Goal: Navigation & Orientation: Find specific page/section

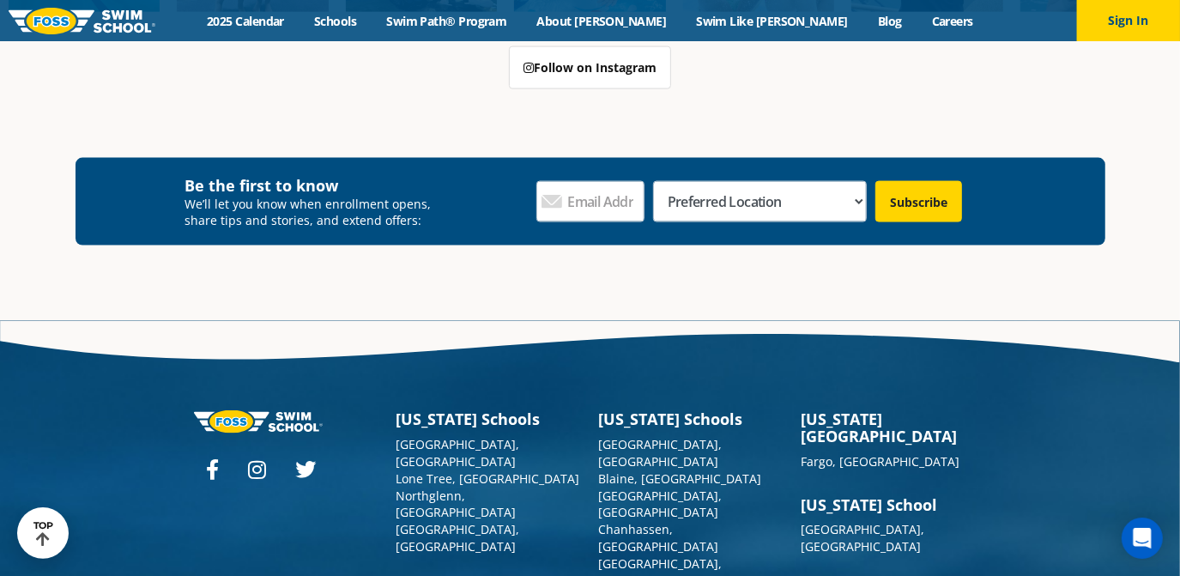
scroll to position [6174, 0]
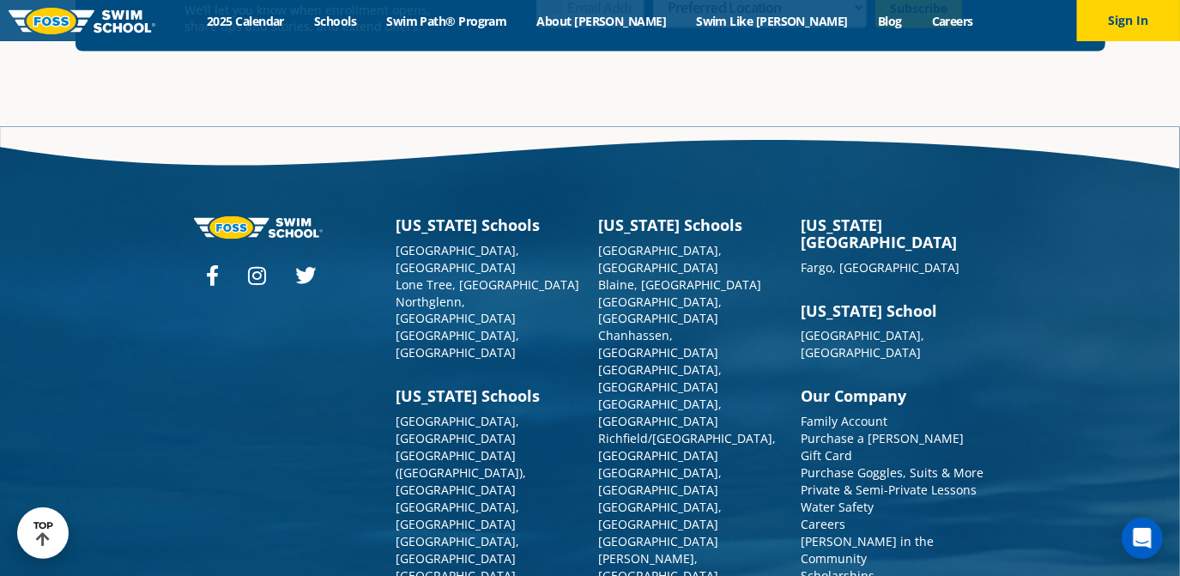
click at [631, 216] on div "Minnesota Schools Apple Valley, MN Blaine, MN Burnsville, MN Chanhassen, MN Map…" at bounding box center [691, 443] width 185 height 455
click at [636, 242] on link "[GEOGRAPHIC_DATA], [GEOGRAPHIC_DATA]" at bounding box center [661, 258] width 124 height 33
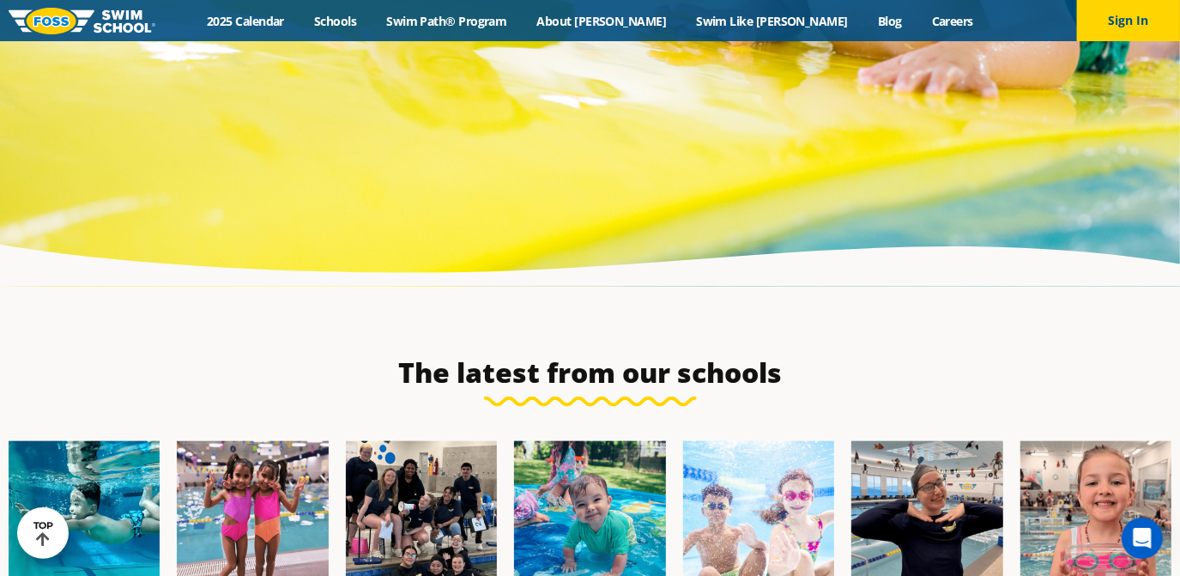
scroll to position [6253, 0]
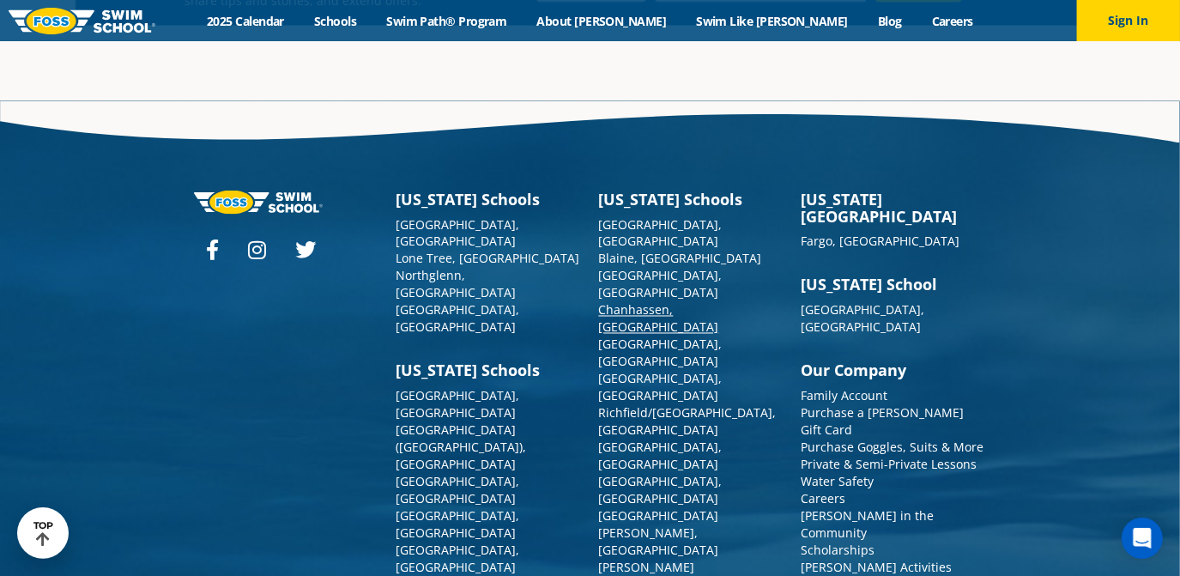
click at [658, 302] on link "Chanhassen, [GEOGRAPHIC_DATA]" at bounding box center [659, 318] width 120 height 33
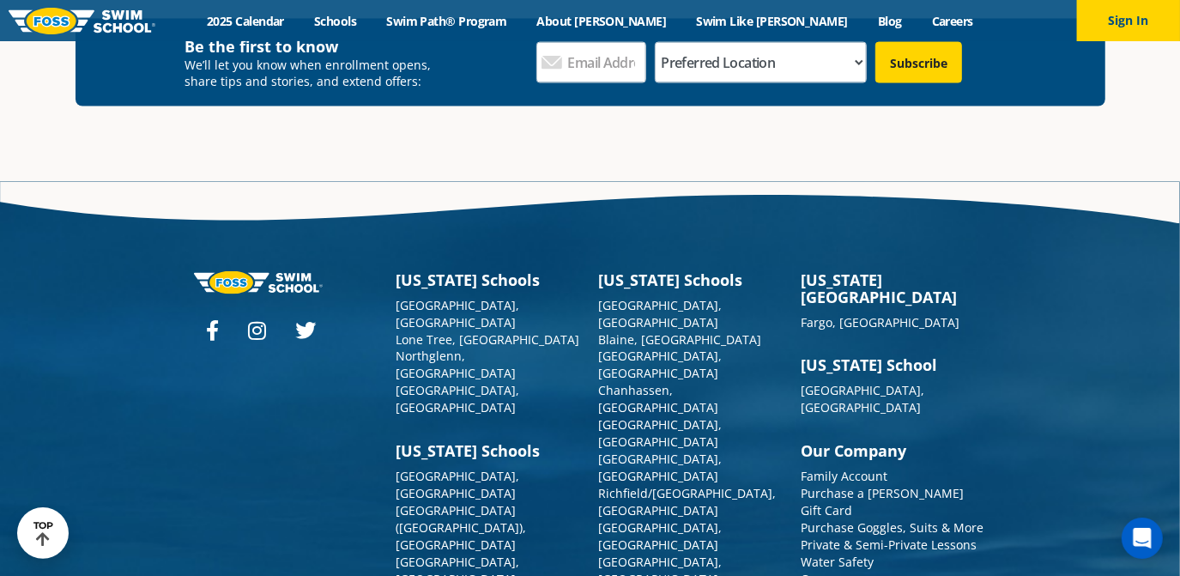
scroll to position [6158, 0]
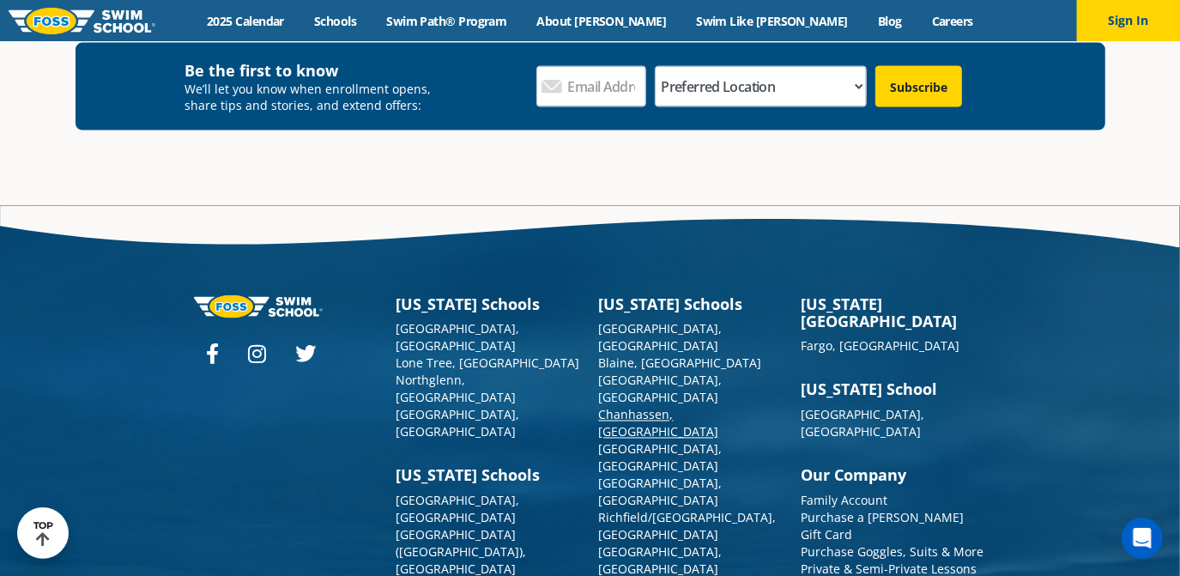
click at [640, 407] on link "Chanhassen, [GEOGRAPHIC_DATA]" at bounding box center [659, 423] width 120 height 33
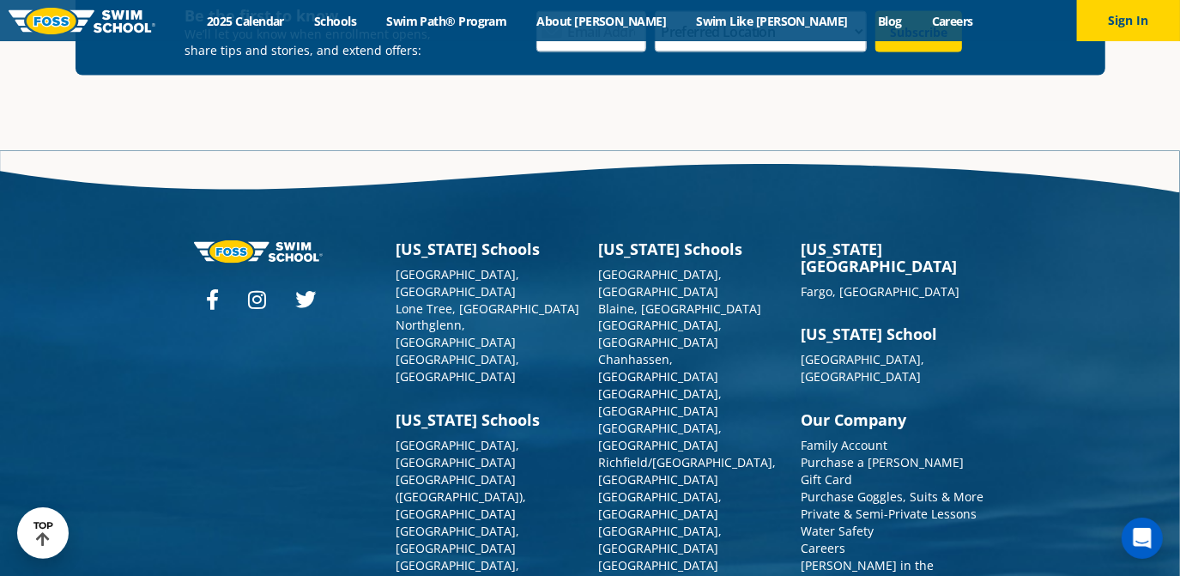
scroll to position [6189, 0]
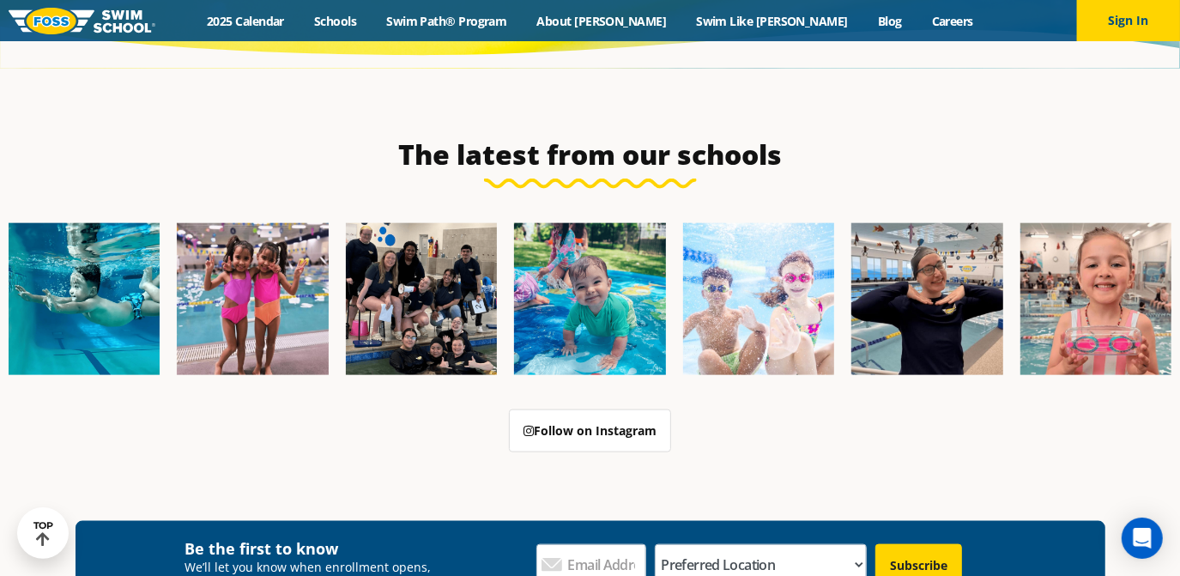
scroll to position [6103, 0]
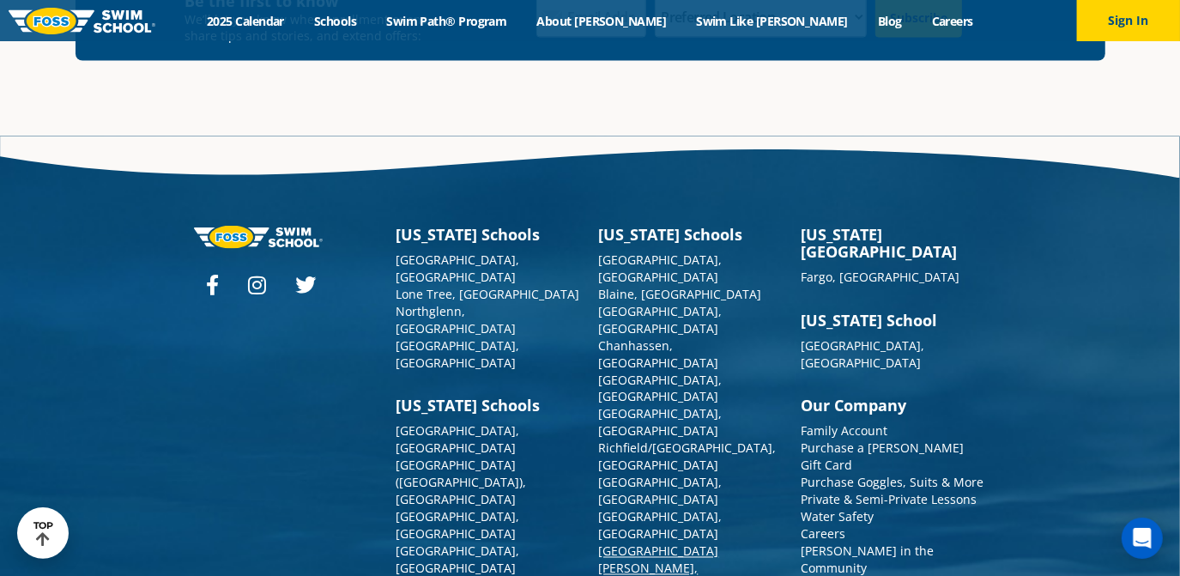
click at [635, 543] on link "[GEOGRAPHIC_DATA][PERSON_NAME], [GEOGRAPHIC_DATA]" at bounding box center [659, 568] width 120 height 51
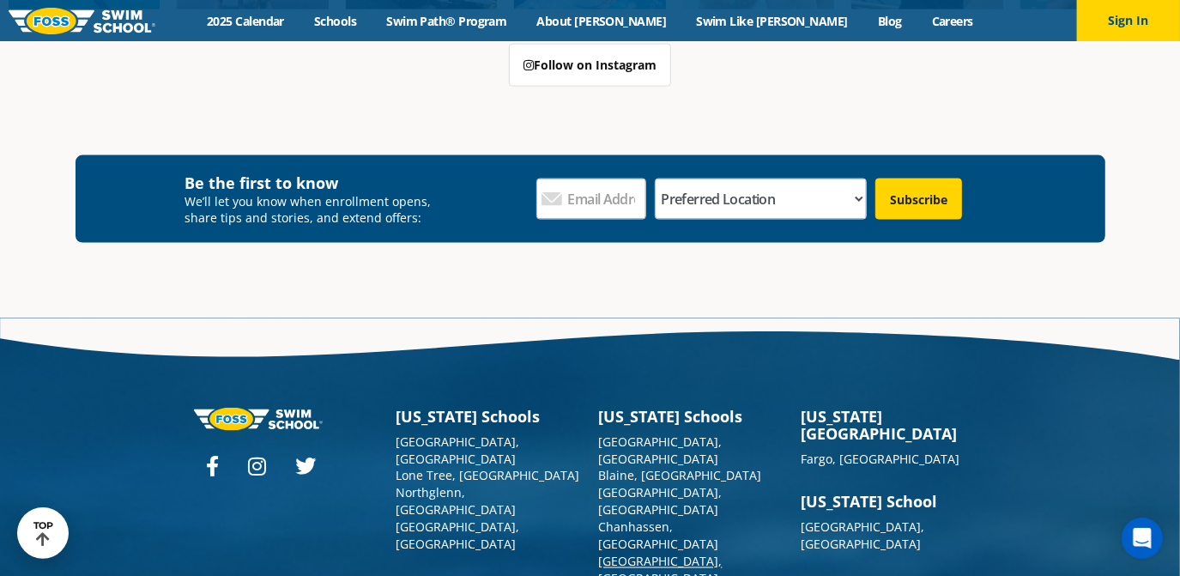
scroll to position [6174, 0]
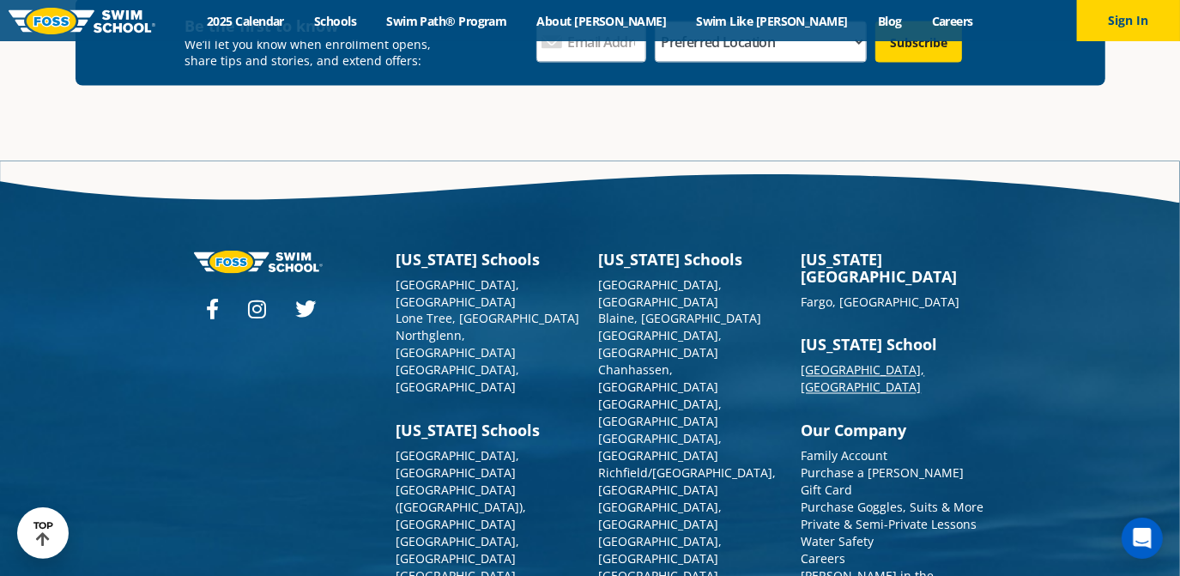
click at [822, 362] on link "[GEOGRAPHIC_DATA], [GEOGRAPHIC_DATA]" at bounding box center [863, 378] width 124 height 33
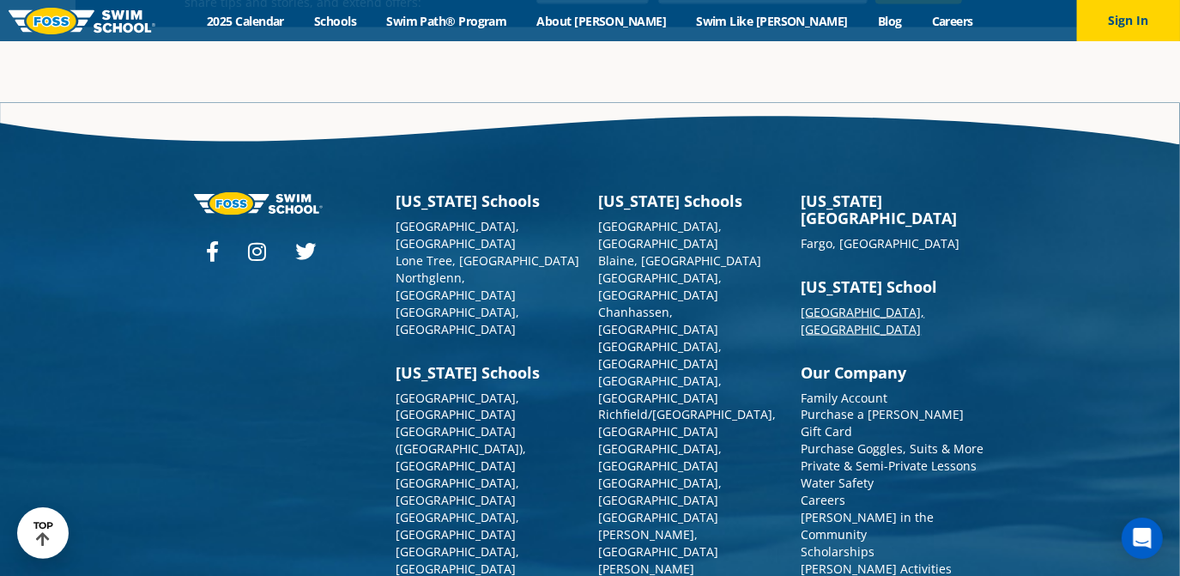
scroll to position [6062, 0]
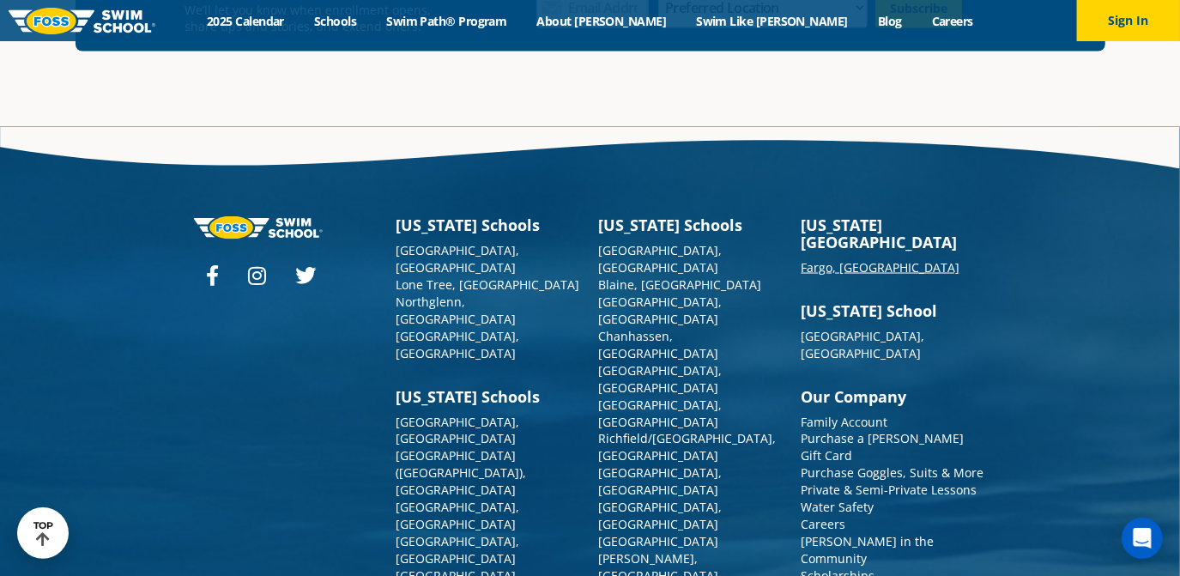
click at [834, 259] on link "Fargo, [GEOGRAPHIC_DATA]" at bounding box center [880, 267] width 159 height 16
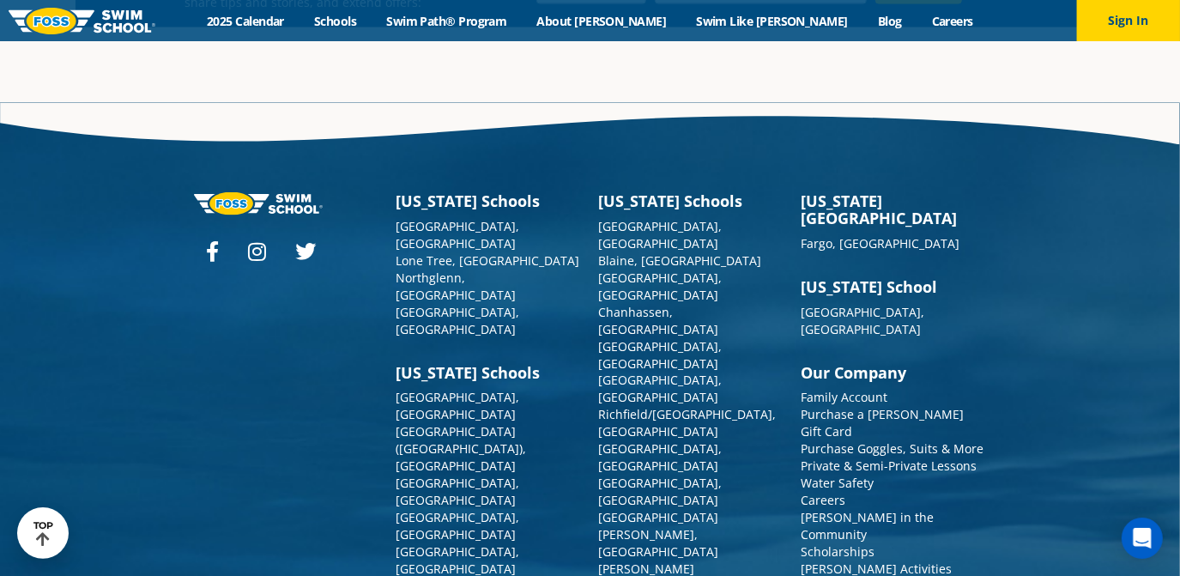
scroll to position [6088, 0]
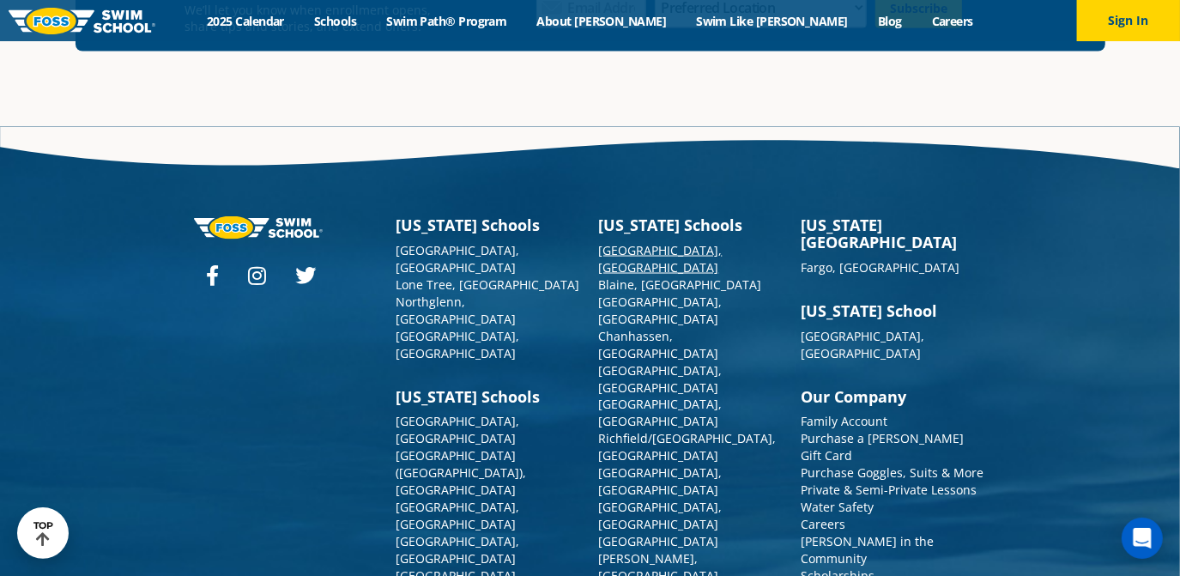
click at [643, 242] on link "[GEOGRAPHIC_DATA], [GEOGRAPHIC_DATA]" at bounding box center [661, 258] width 124 height 33
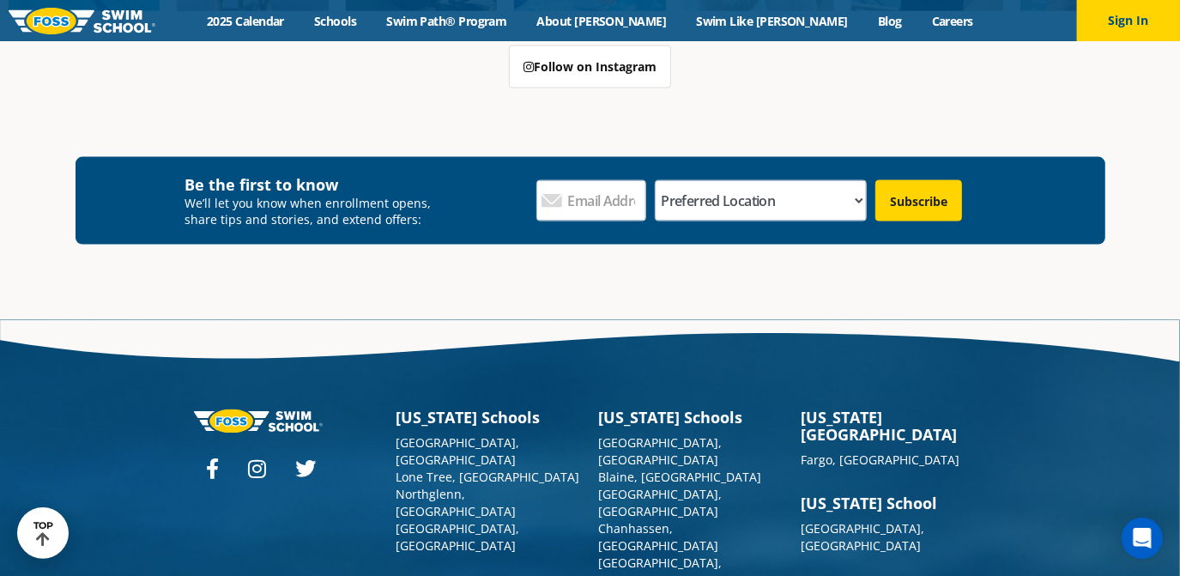
scroll to position [6253, 0]
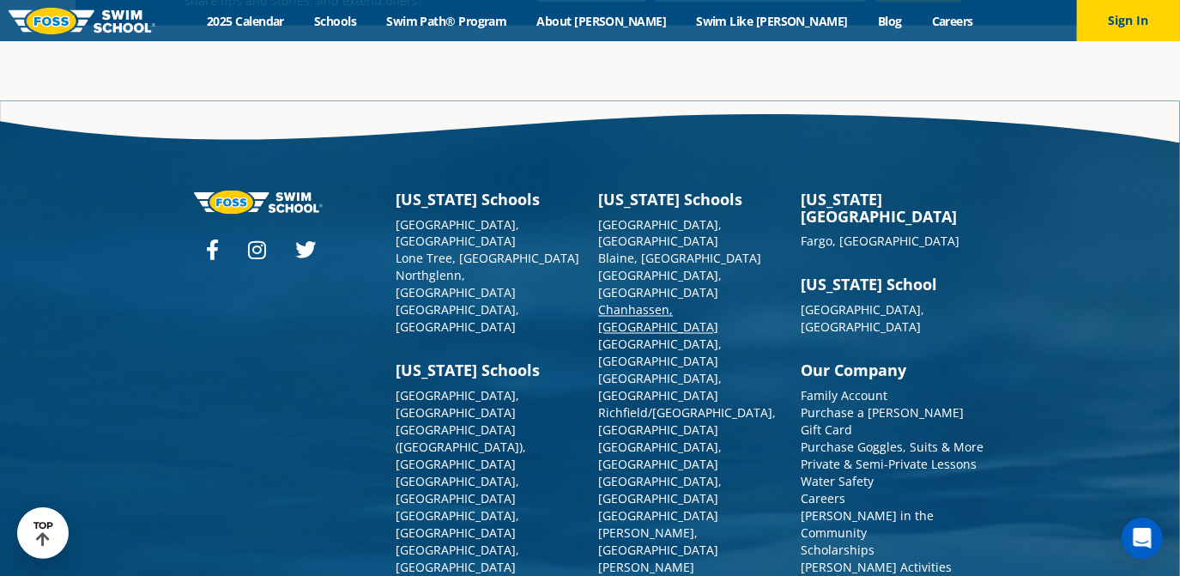
click at [633, 302] on link "Chanhassen, [GEOGRAPHIC_DATA]" at bounding box center [659, 318] width 120 height 33
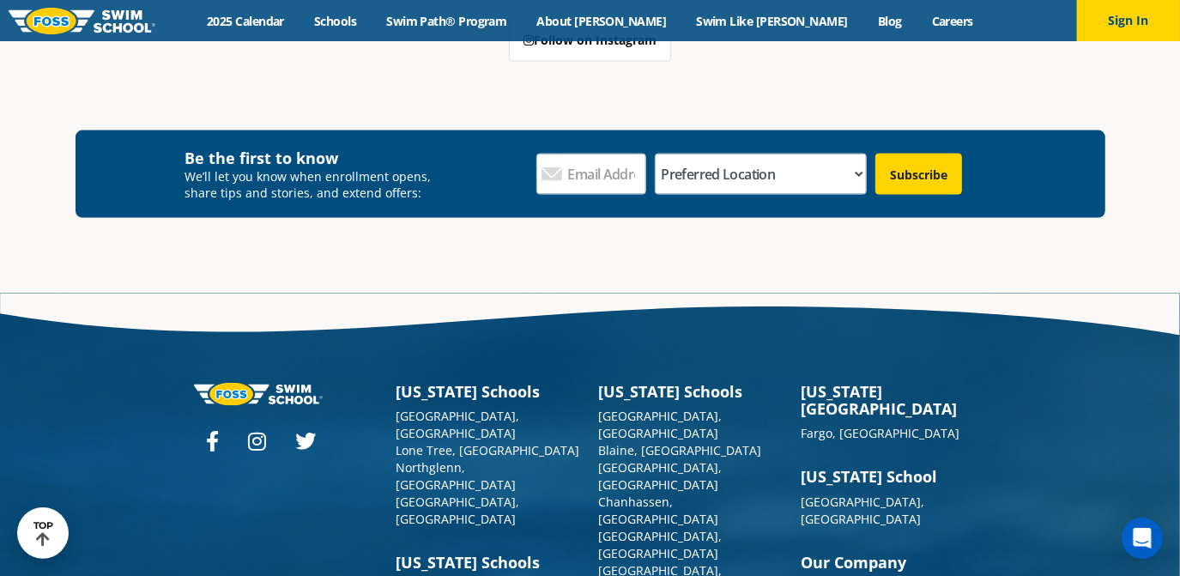
scroll to position [6213, 0]
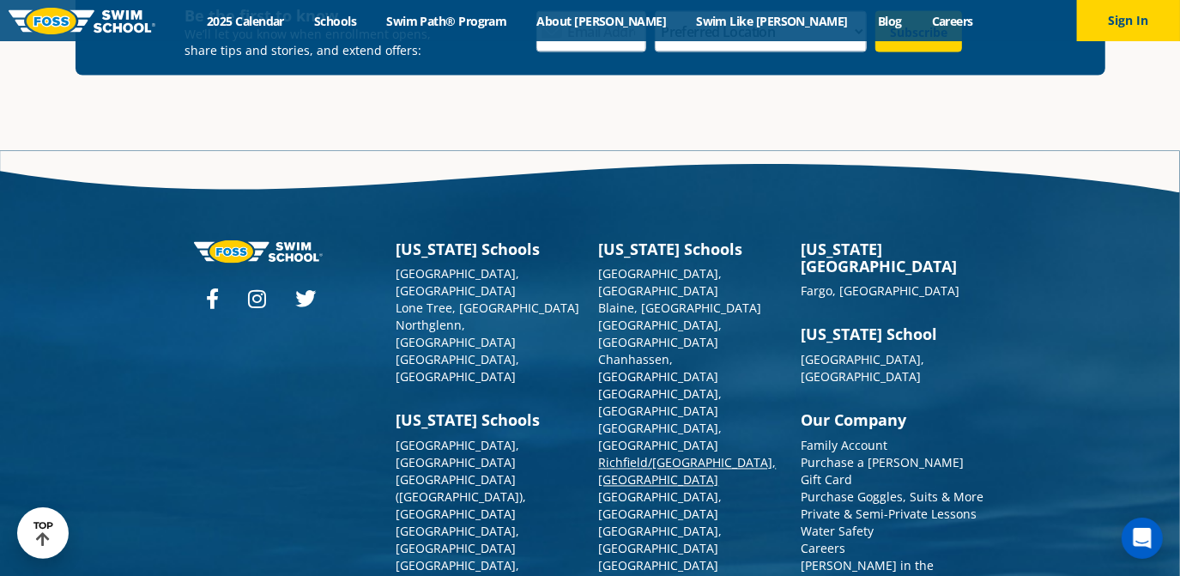
click at [645, 455] on link "Richfield/[GEOGRAPHIC_DATA], [GEOGRAPHIC_DATA]" at bounding box center [688, 471] width 178 height 33
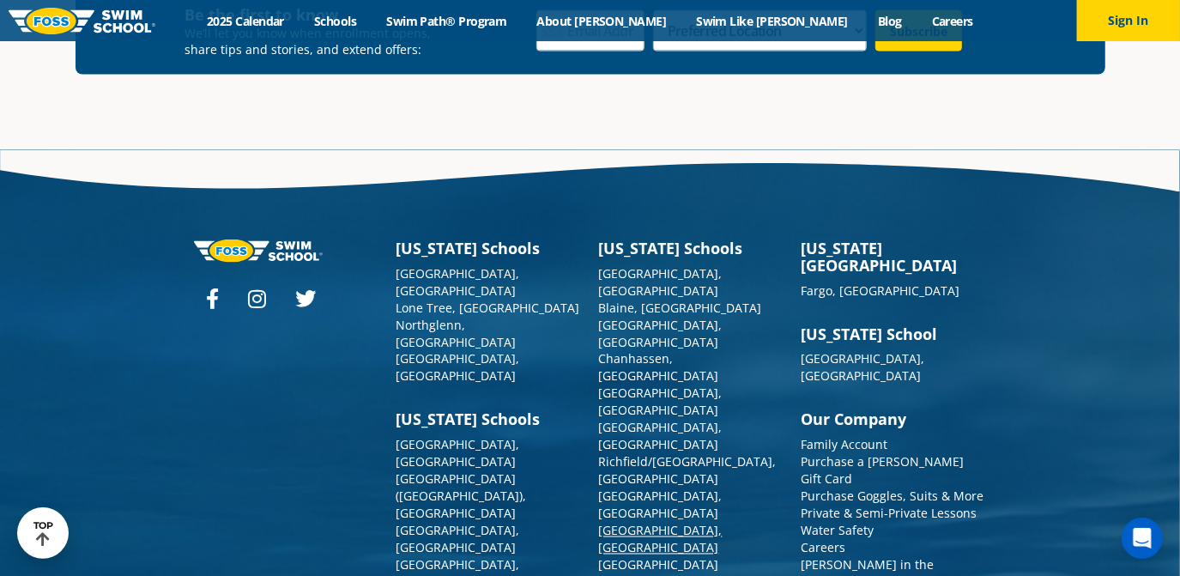
scroll to position [6153, 0]
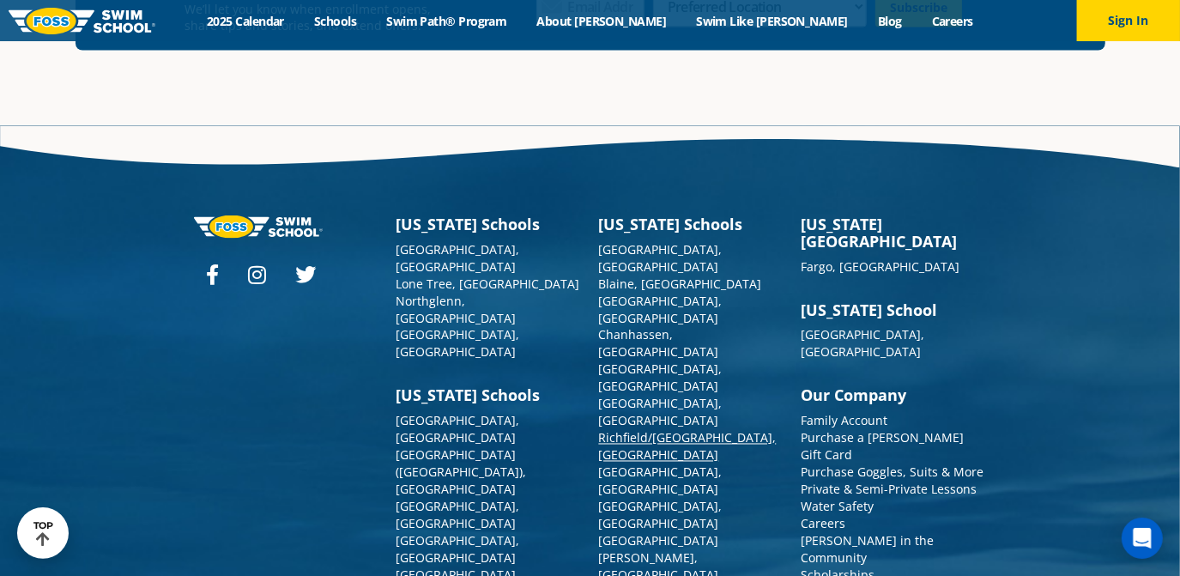
click at [630, 430] on link "Richfield/[GEOGRAPHIC_DATA], [GEOGRAPHIC_DATA]" at bounding box center [688, 446] width 178 height 33
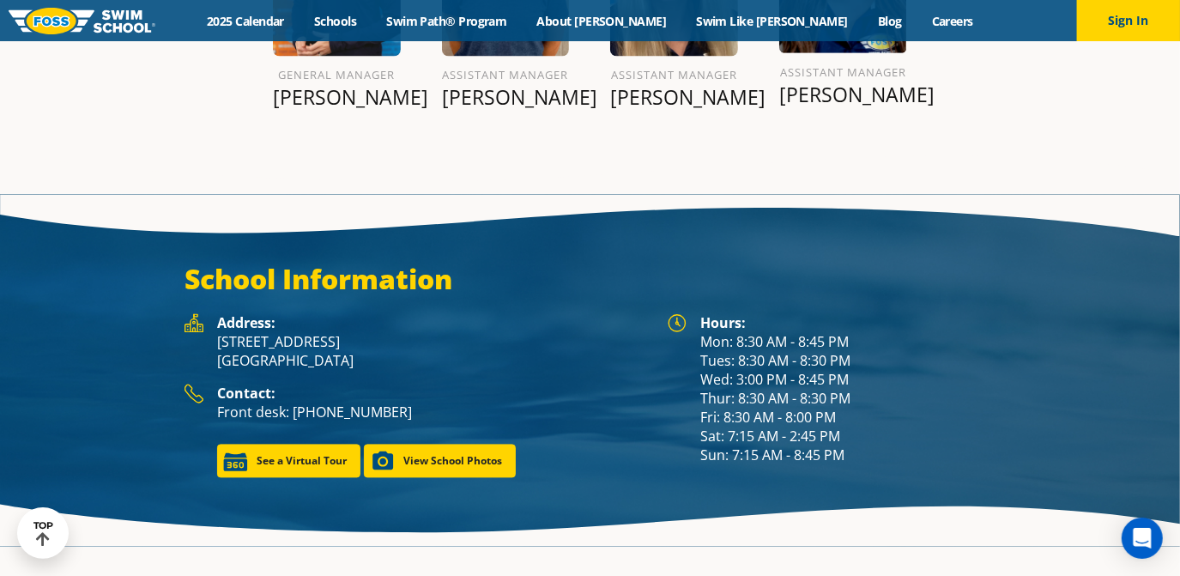
scroll to position [2153, 0]
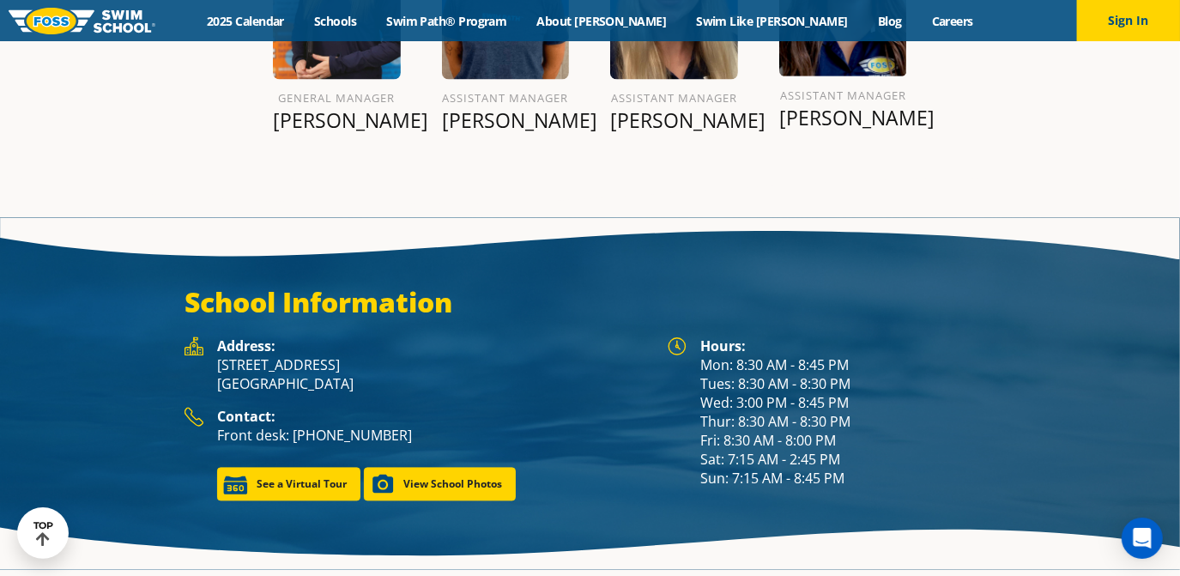
click at [292, 356] on p "[STREET_ADDRESS]" at bounding box center [433, 375] width 432 height 38
drag, startPoint x: 292, startPoint y: 318, endPoint x: 293, endPoint y: 331, distance: 12.9
click at [293, 356] on p "[STREET_ADDRESS]" at bounding box center [433, 375] width 432 height 38
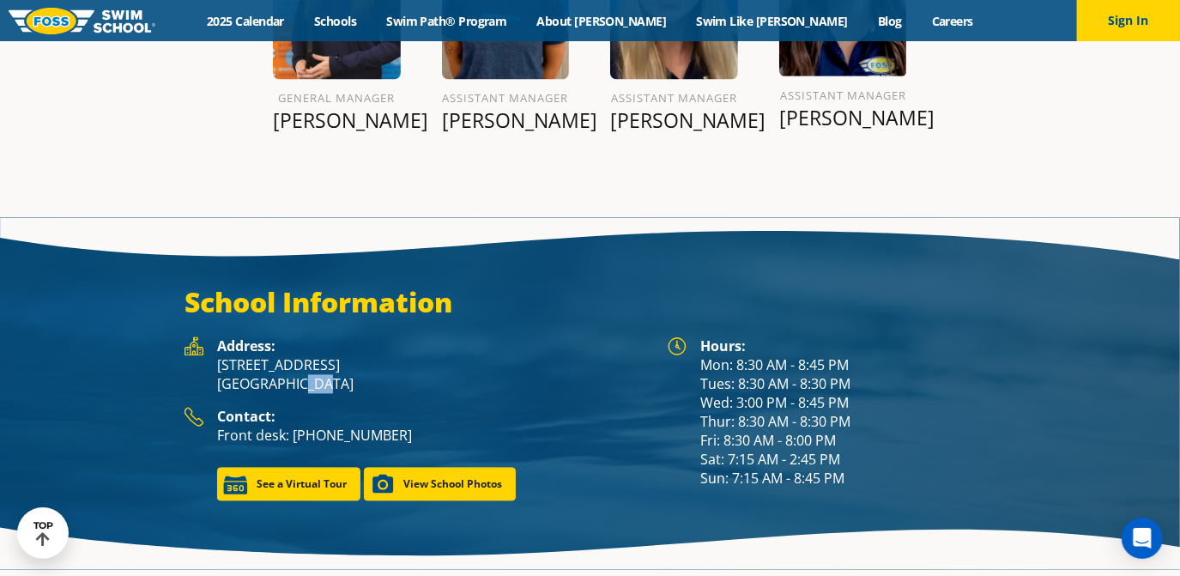
click at [293, 356] on p "[STREET_ADDRESS]" at bounding box center [433, 375] width 432 height 38
click at [293, 356] on p "2902 W 66th Street Richfield, MN 55423" at bounding box center [433, 375] width 432 height 38
click at [294, 356] on p "2902 W 66th Street Richfield, MN 55423" at bounding box center [433, 375] width 432 height 38
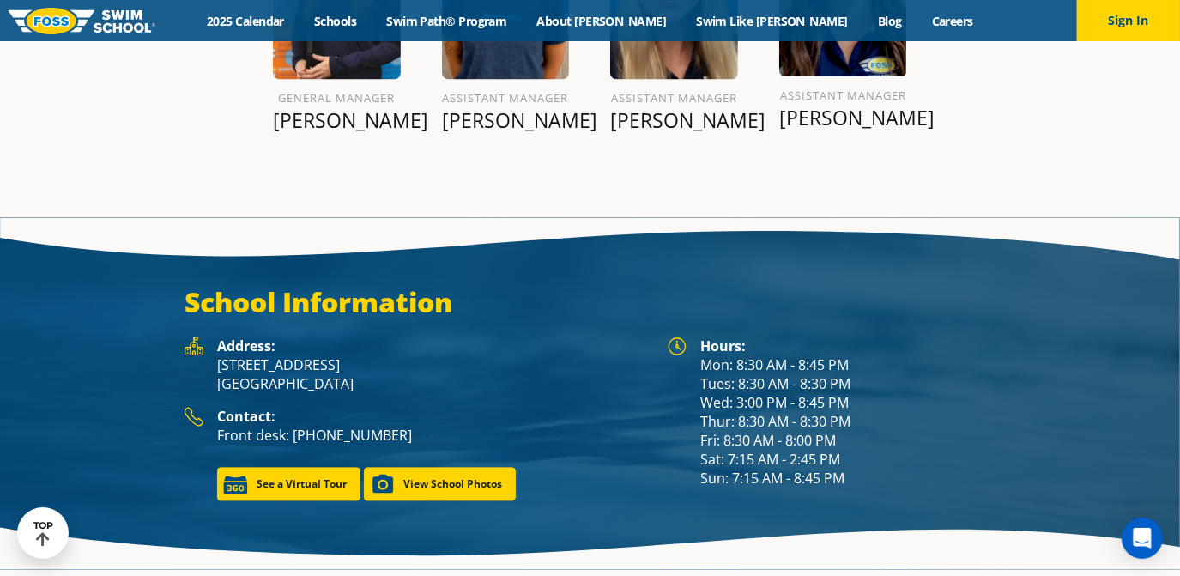
drag, startPoint x: 294, startPoint y: 335, endPoint x: 258, endPoint y: 324, distance: 37.5
click at [258, 356] on p "2902 W 66th Street Richfield, MN 55423" at bounding box center [433, 375] width 432 height 38
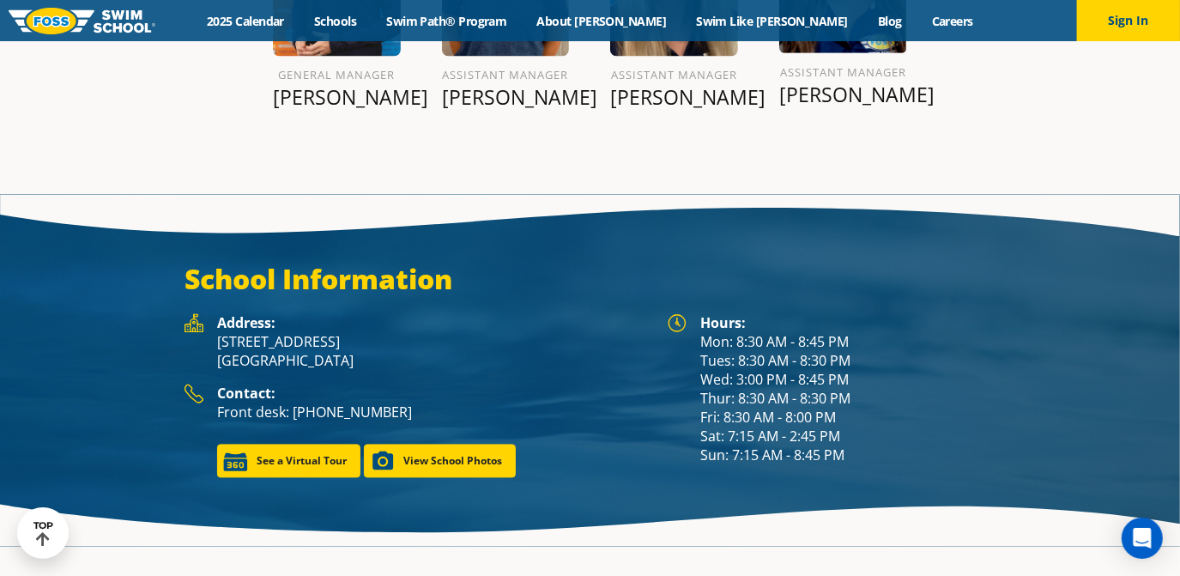
click at [123, 353] on div "School Information Hours: Mon: 8:30 AM - 8:45 PM Tues: 8:30 AM - 8:30 PM Wed: 3…" at bounding box center [590, 369] width 1030 height 215
drag, startPoint x: 617, startPoint y: 183, endPoint x: 622, endPoint y: -45, distance: 228.3
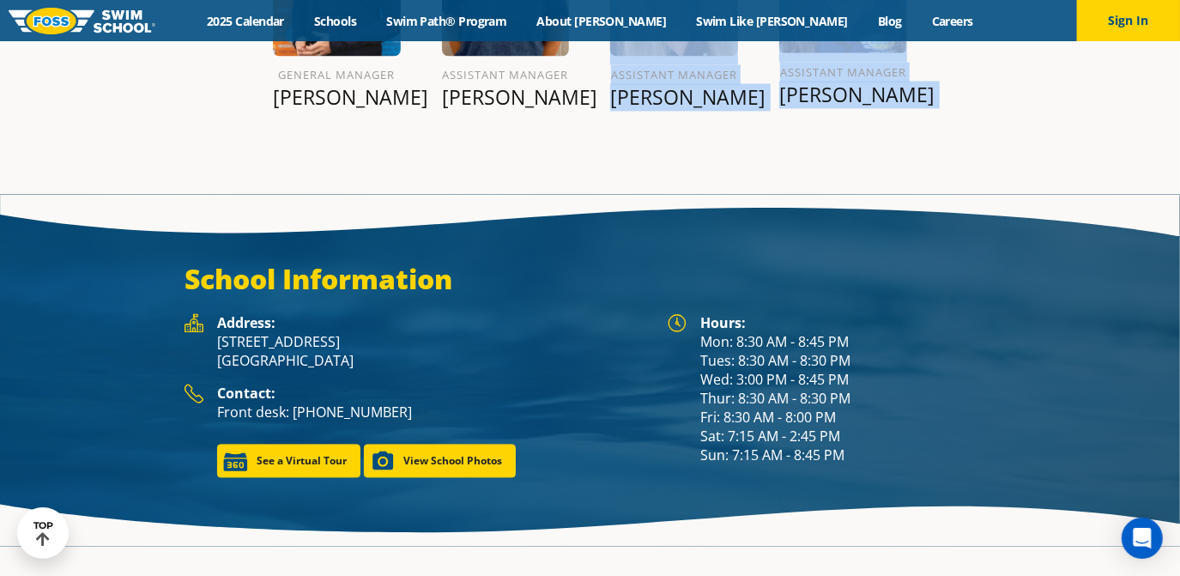
scroll to position [2120, 0]
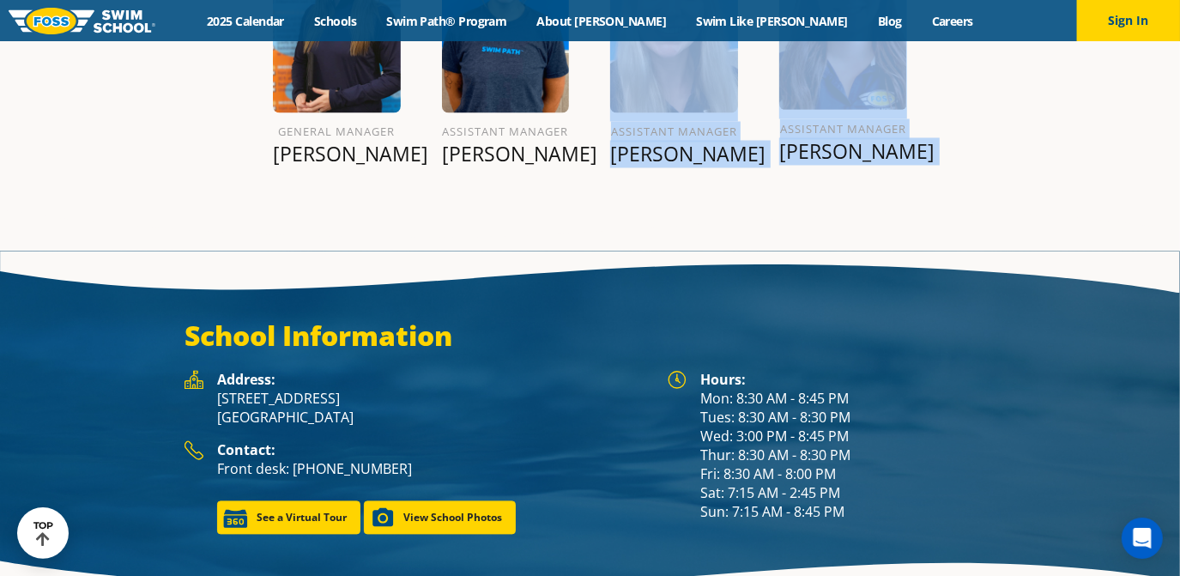
drag, startPoint x: 622, startPoint y: -45, endPoint x: 701, endPoint y: 261, distance: 316.3
click at [701, 261] on section "School Information Hours: Mon: 8:30 AM - 8:45 PM Tues: 8:30 AM - 8:30 PM Wed: 3…" at bounding box center [590, 427] width 1180 height 352
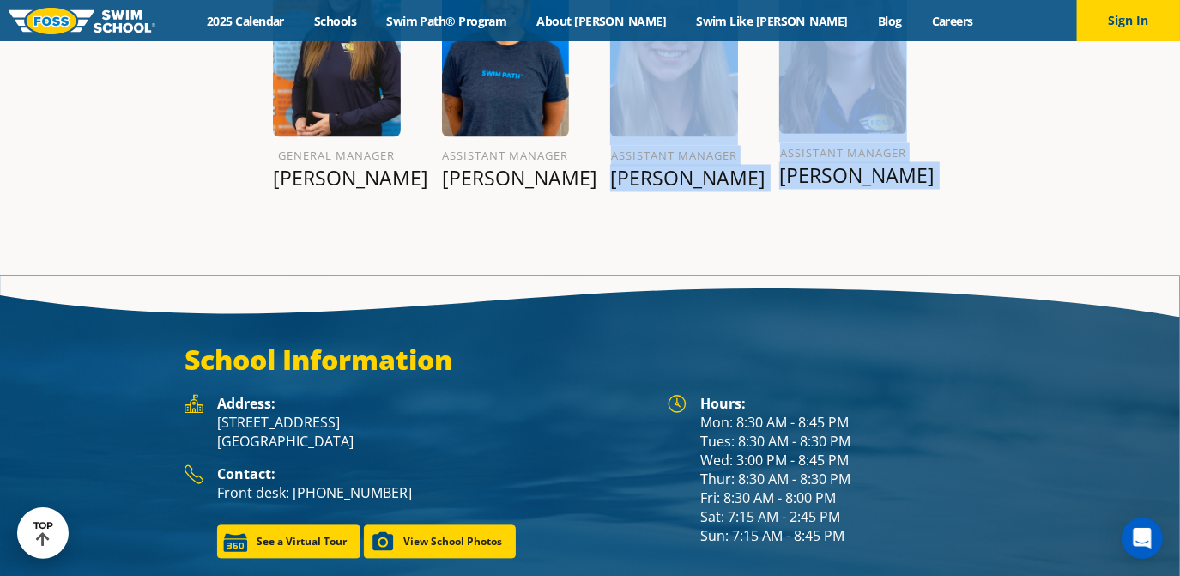
click at [571, 275] on section "School Information Hours: Mon: 8:30 AM - 8:45 PM Tues: 8:30 AM - 8:30 PM Wed: 3…" at bounding box center [590, 451] width 1180 height 352
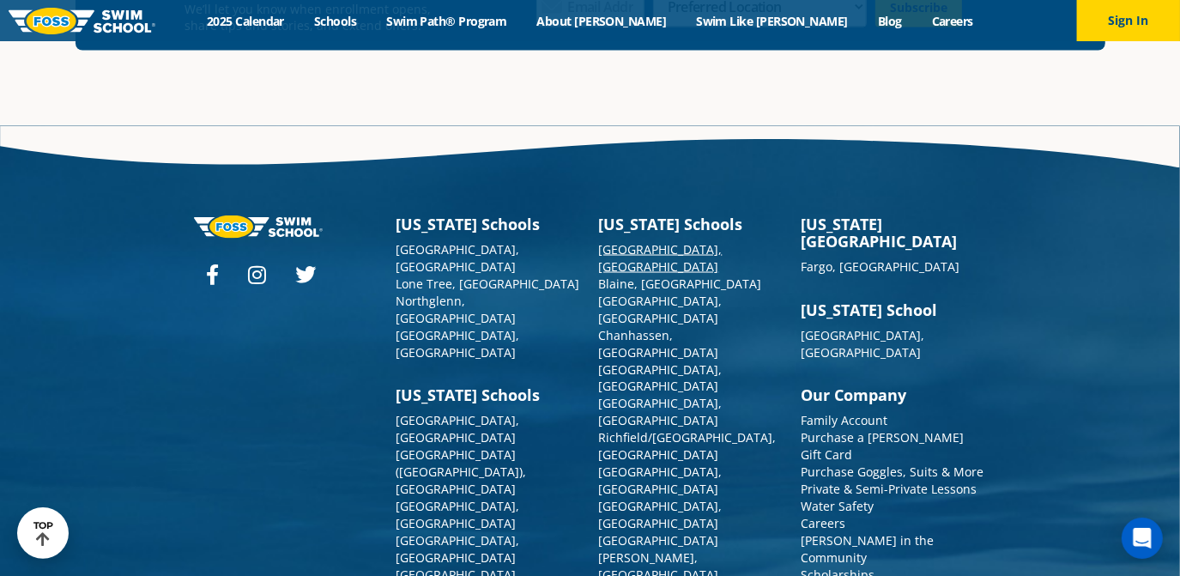
scroll to position [6129, 0]
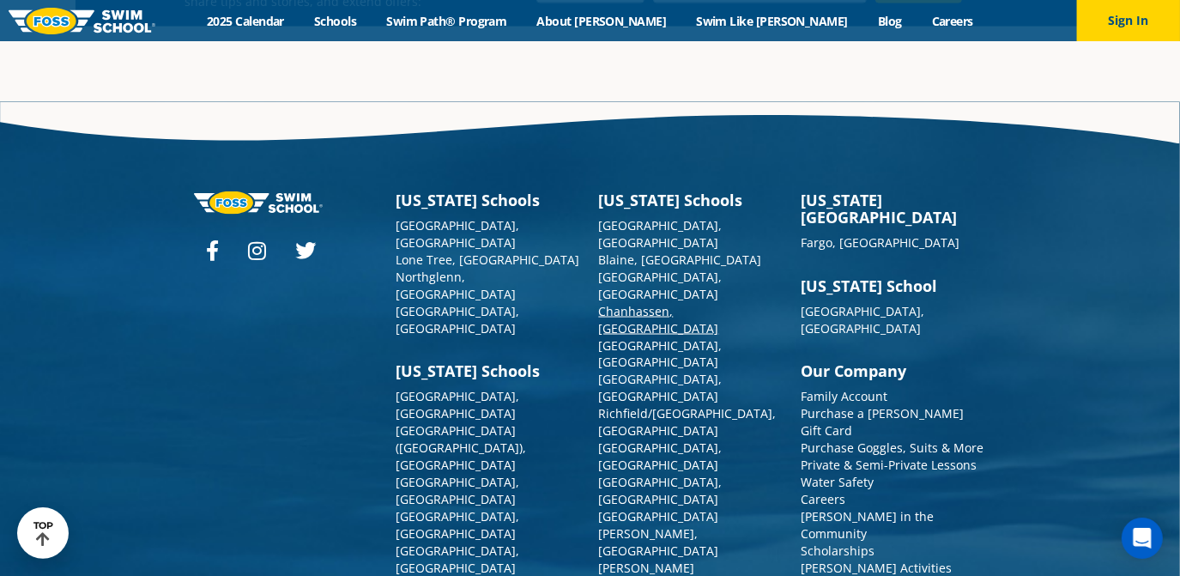
click at [618, 303] on link "Chanhassen, [GEOGRAPHIC_DATA]" at bounding box center [659, 319] width 120 height 33
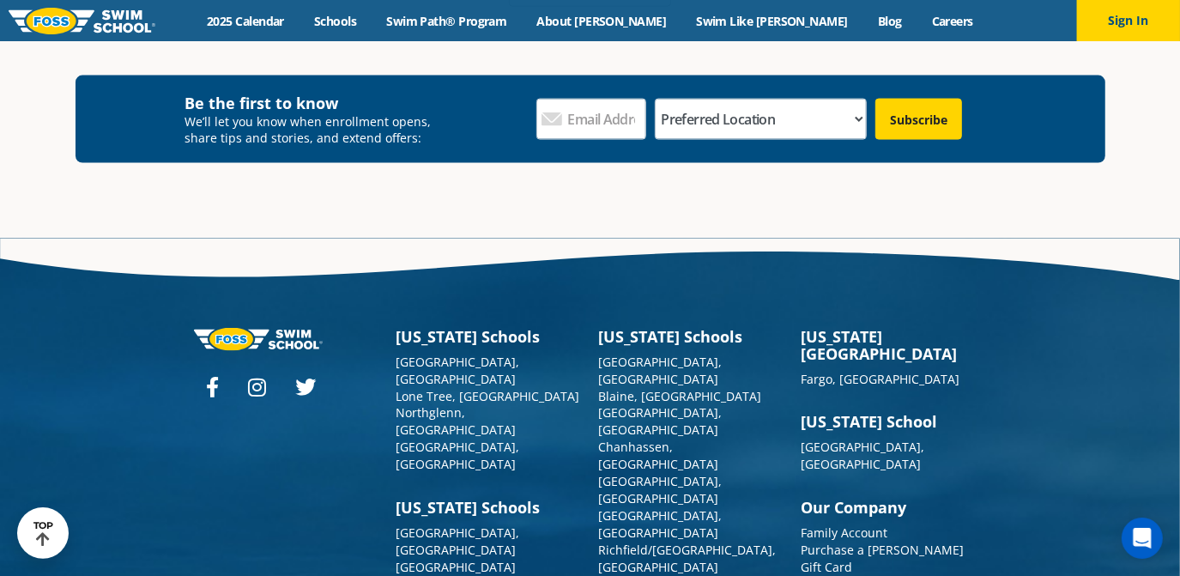
scroll to position [6165, 0]
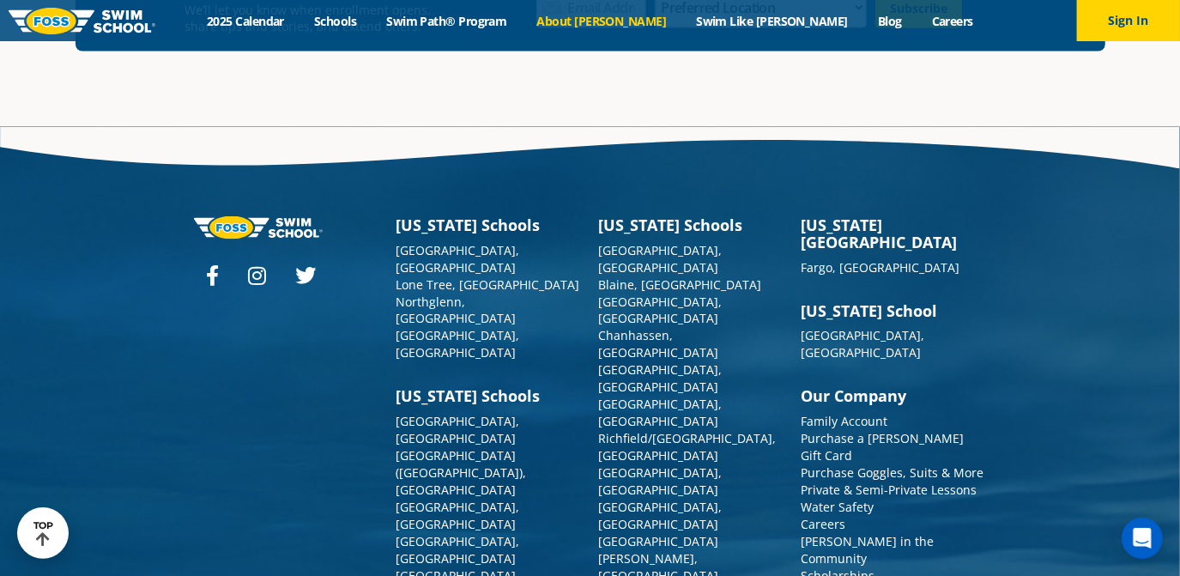
scroll to position [6198, 0]
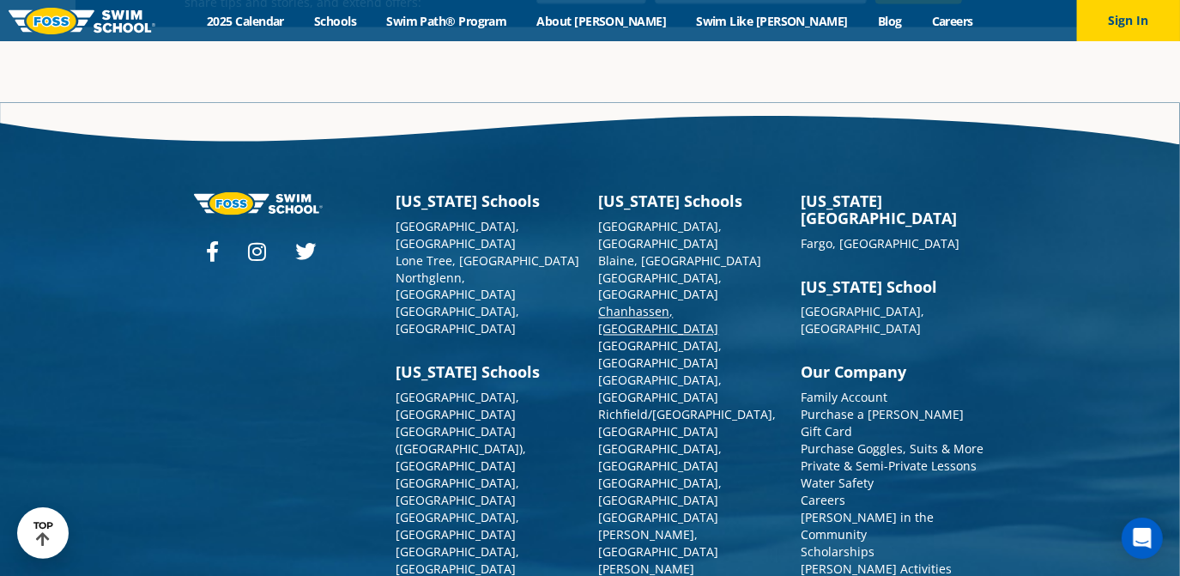
click at [645, 304] on link "Chanhassen, [GEOGRAPHIC_DATA]" at bounding box center [659, 320] width 120 height 33
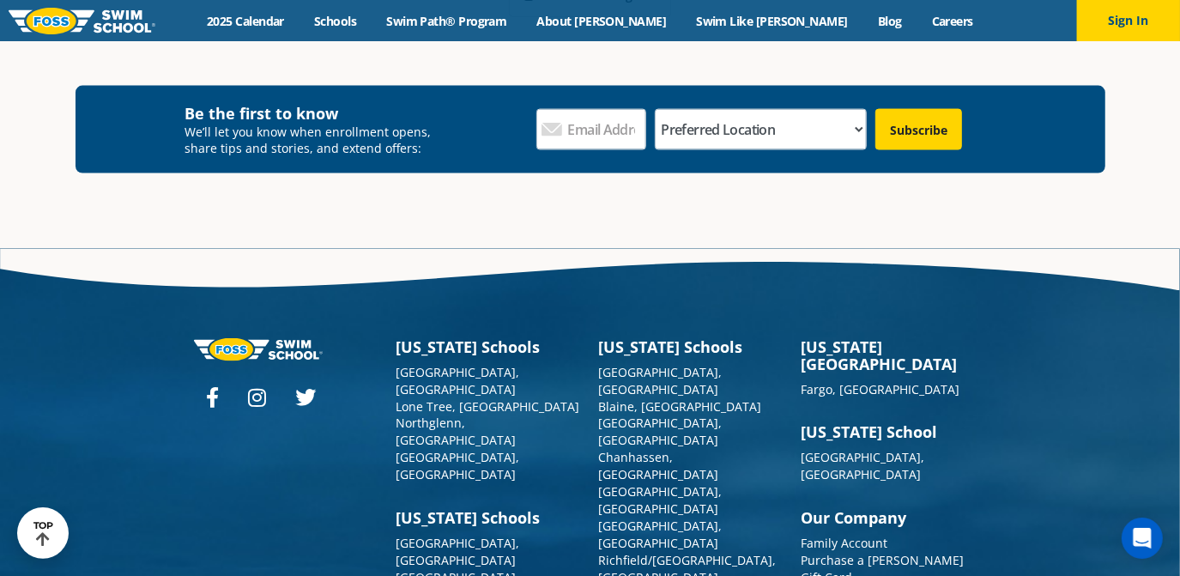
scroll to position [6189, 0]
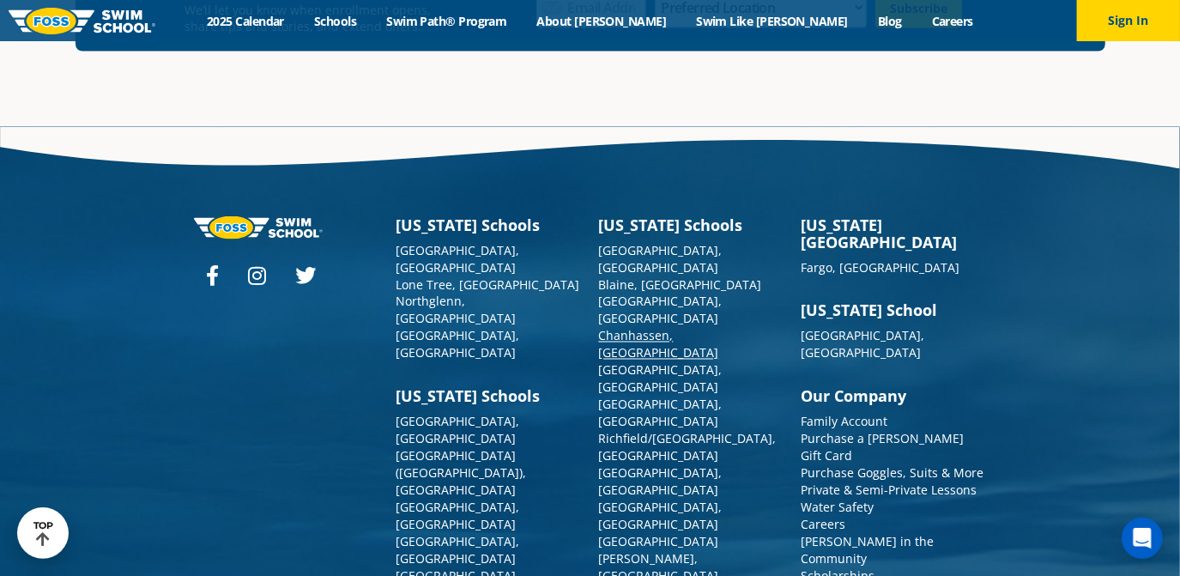
click at [641, 328] on link "Chanhassen, [GEOGRAPHIC_DATA]" at bounding box center [659, 344] width 120 height 33
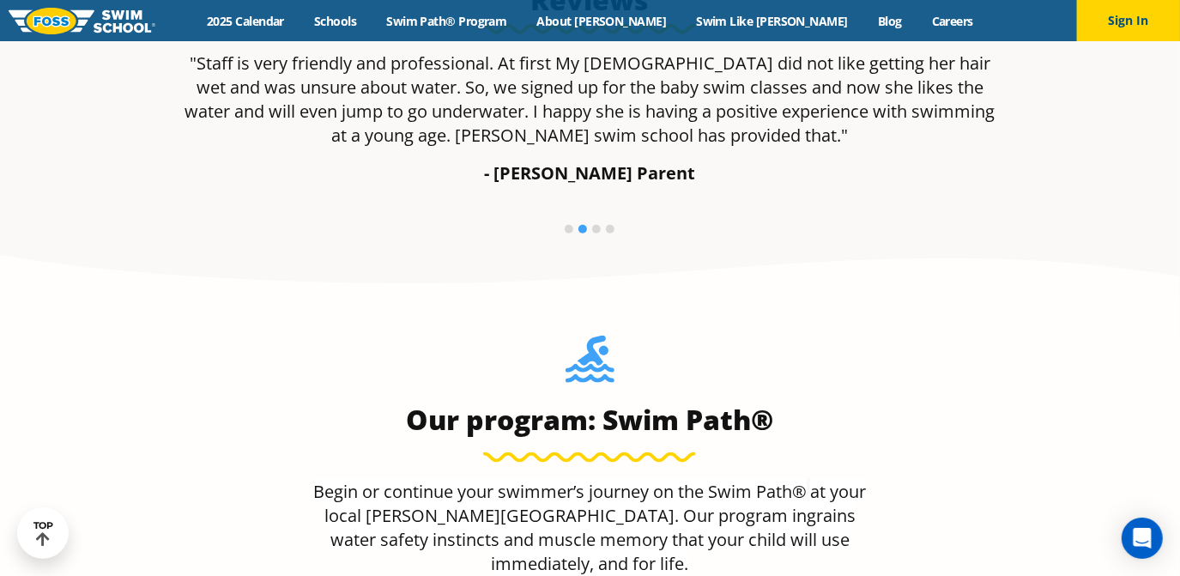
scroll to position [1174, 0]
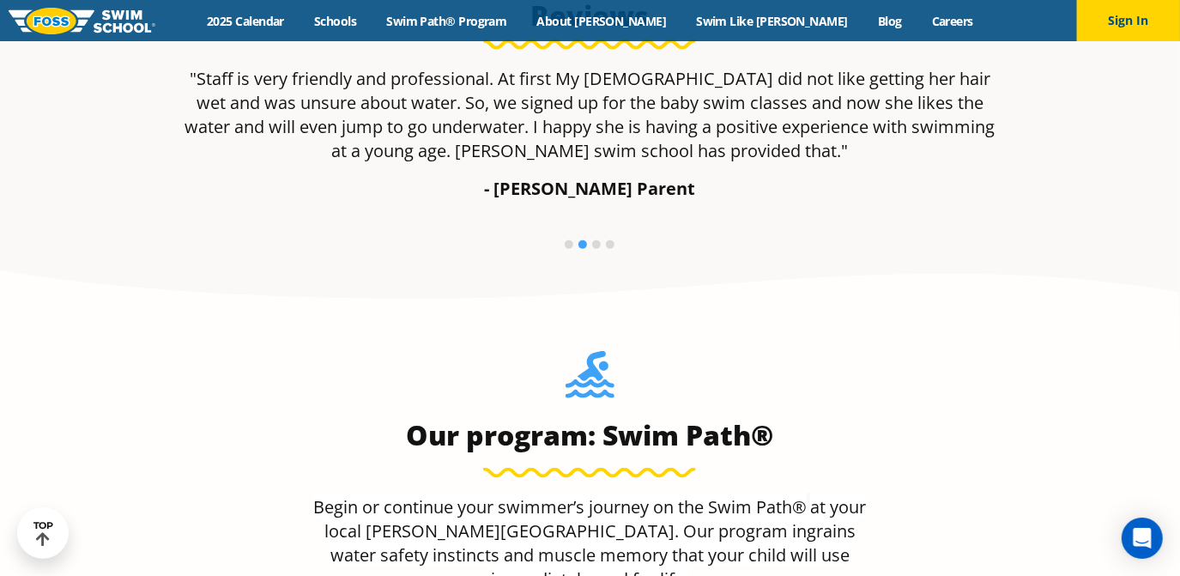
drag, startPoint x: 722, startPoint y: 346, endPoint x: 593, endPoint y: 355, distance: 129.9
click at [593, 355] on img at bounding box center [589, 380] width 49 height 58
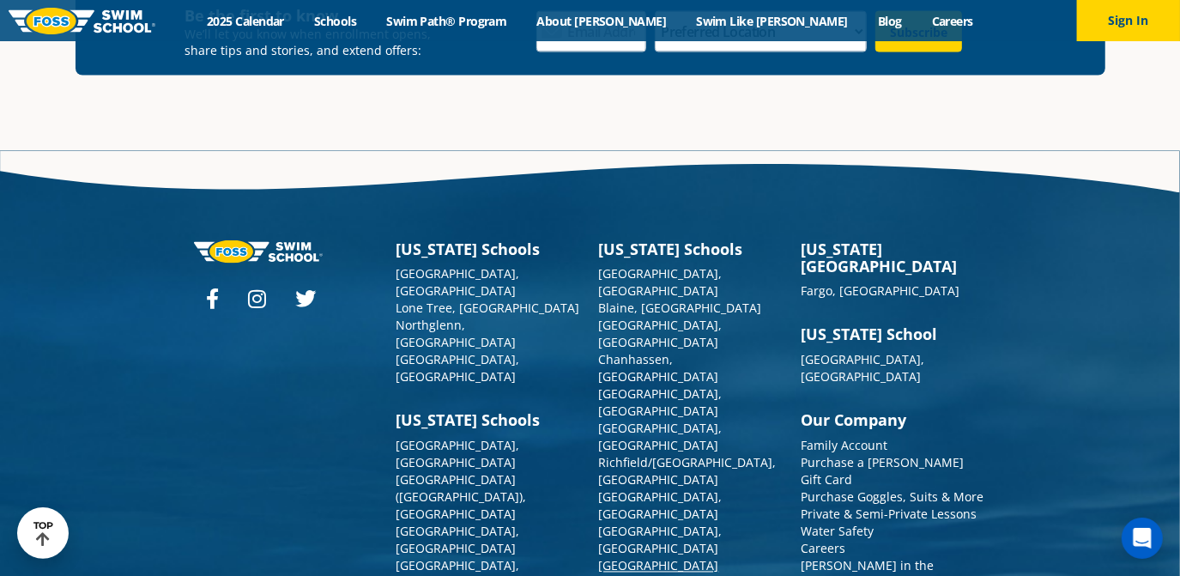
scroll to position [6189, 0]
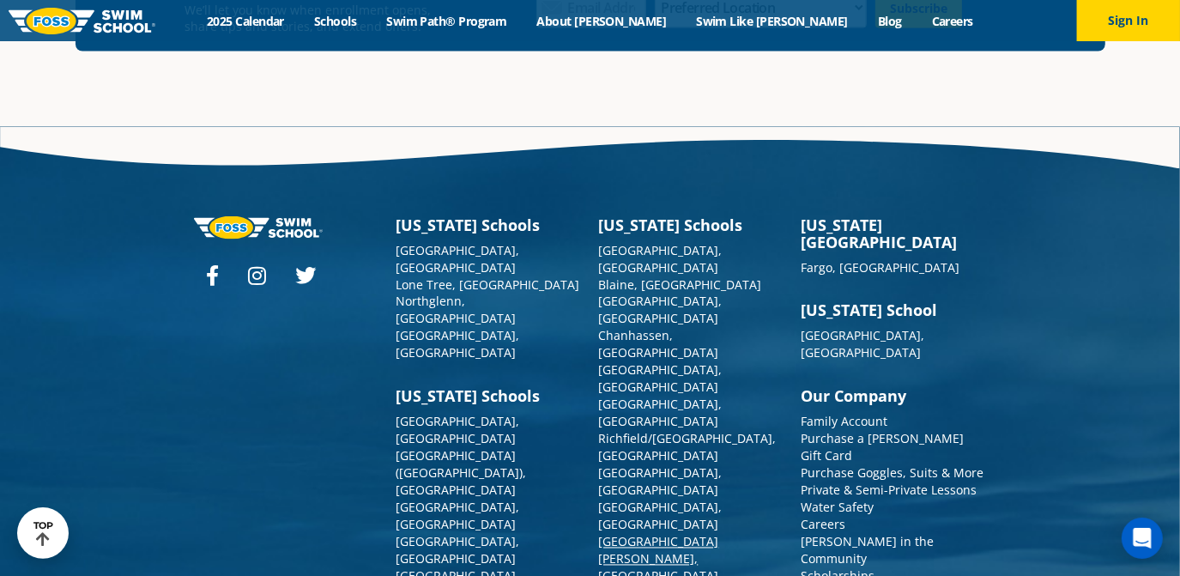
click at [613, 534] on link "[GEOGRAPHIC_DATA][PERSON_NAME], [GEOGRAPHIC_DATA]" at bounding box center [659, 559] width 120 height 51
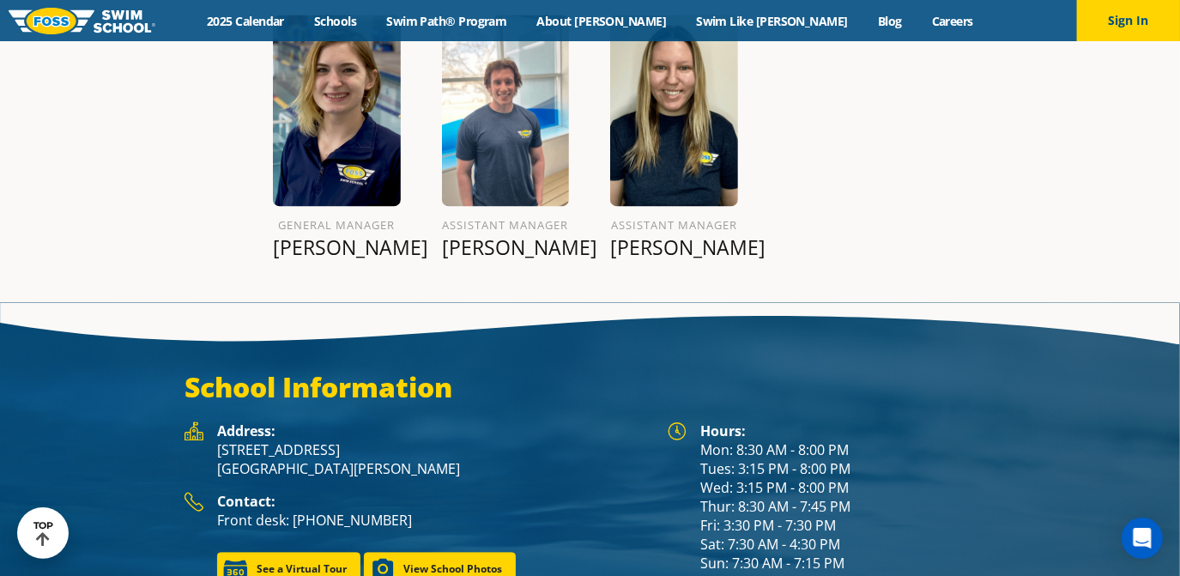
scroll to position [2084, 0]
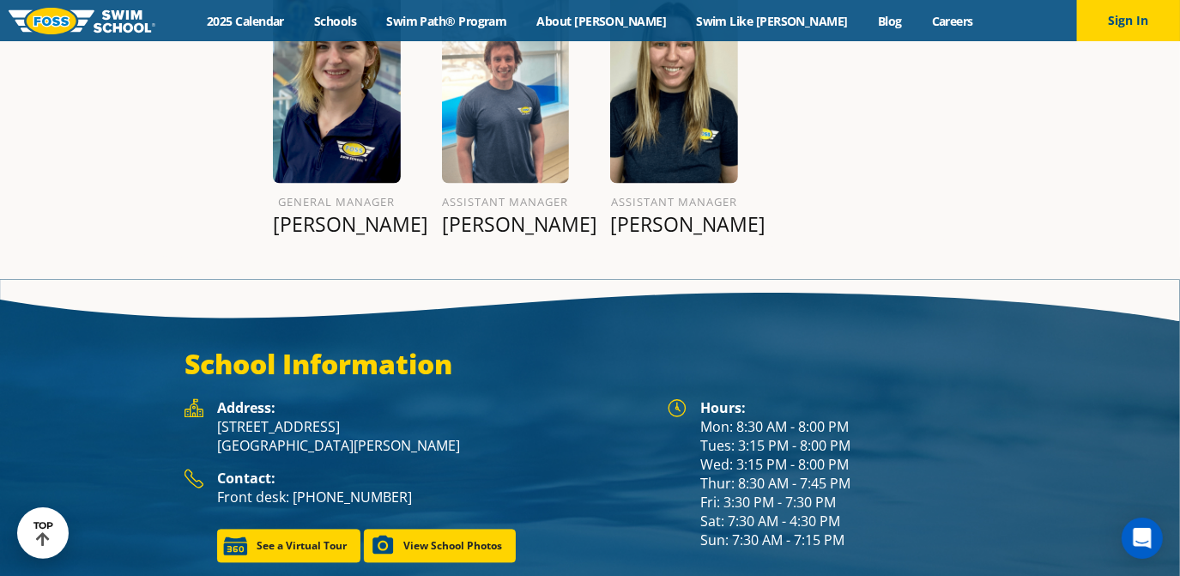
click at [593, 347] on h3 "School Information" at bounding box center [589, 364] width 810 height 34
drag, startPoint x: 402, startPoint y: 480, endPoint x: 175, endPoint y: 461, distance: 228.1
click at [175, 461] on div "School Information Hours: Mon: 8:30 AM - 8:00 PM Tues: 3:15 PM - 8:00 PM Wed: 3…" at bounding box center [590, 454] width 1030 height 215
copy div "Contact: Front desk: [PHONE_NUMBER]"
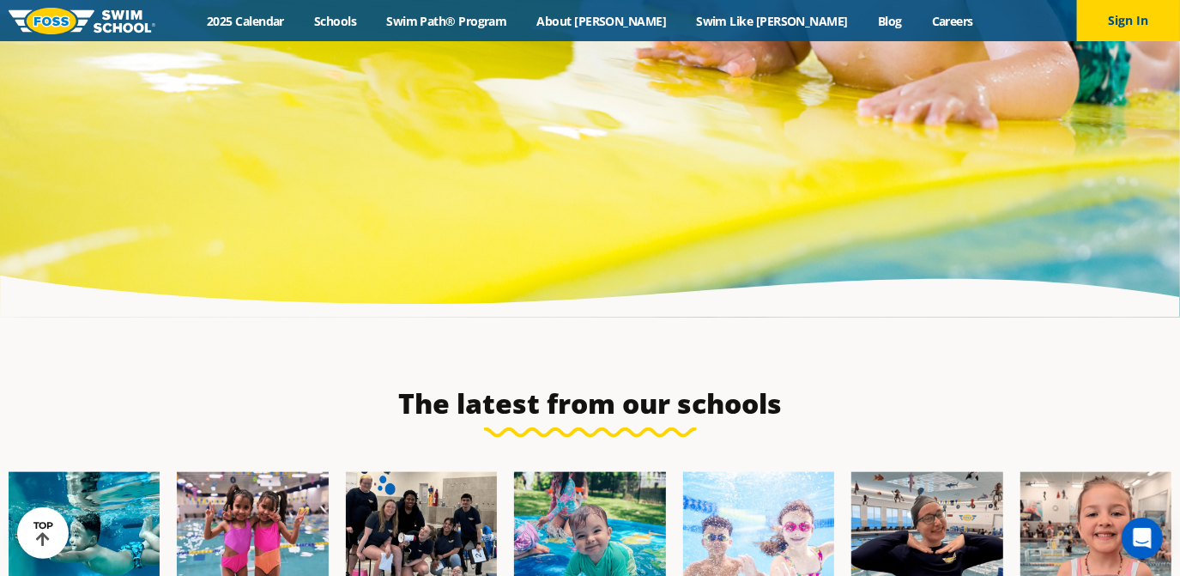
scroll to position [6198, 0]
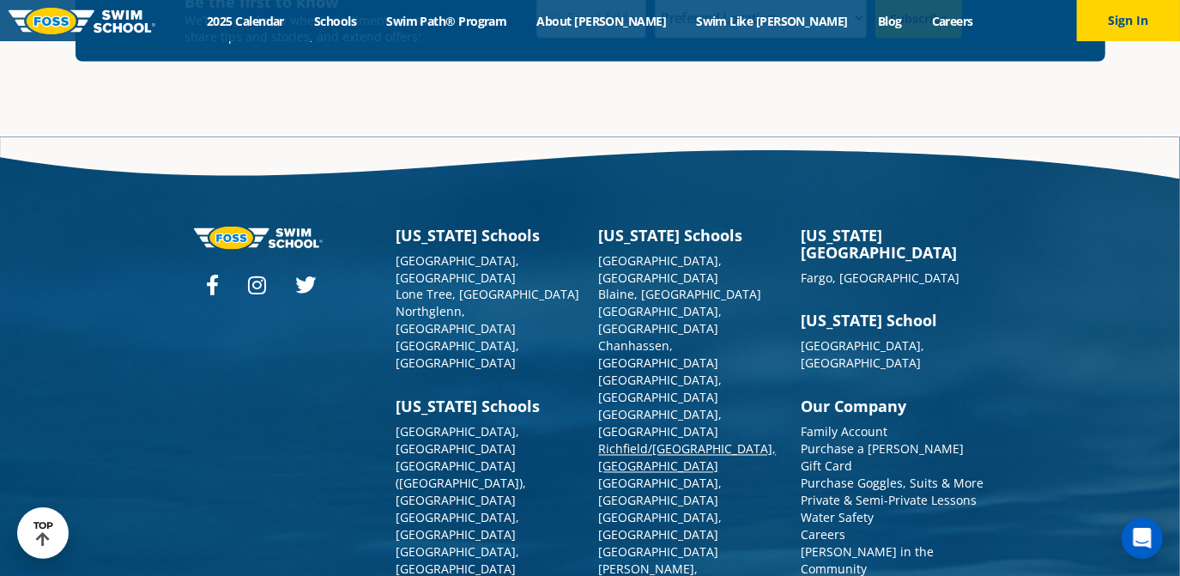
click at [631, 441] on link "Richfield/[GEOGRAPHIC_DATA], [GEOGRAPHIC_DATA]" at bounding box center [688, 457] width 178 height 33
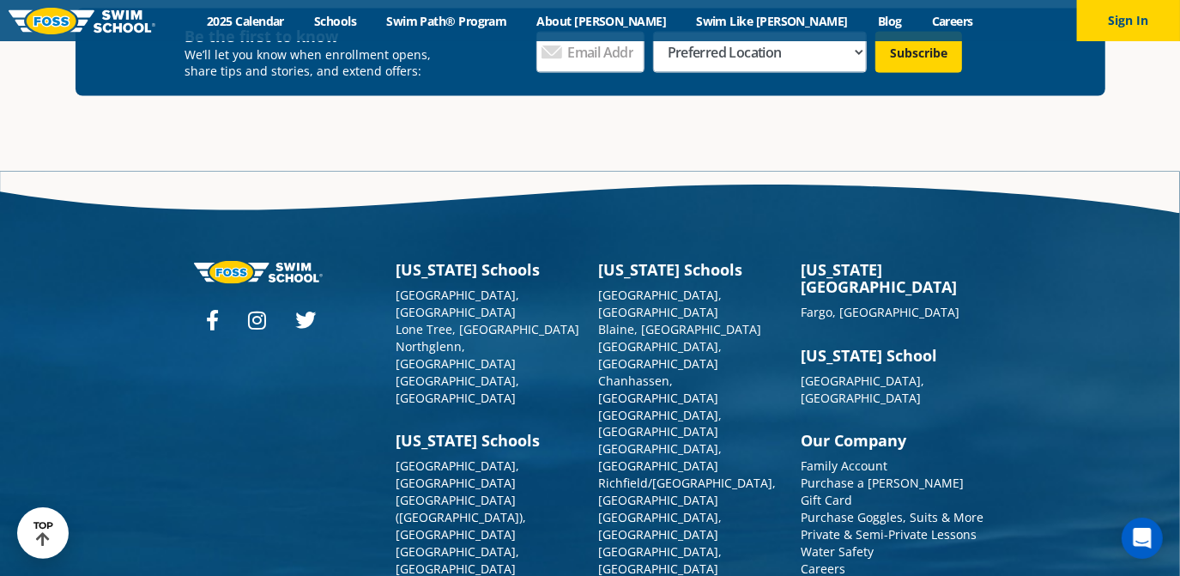
scroll to position [6105, 0]
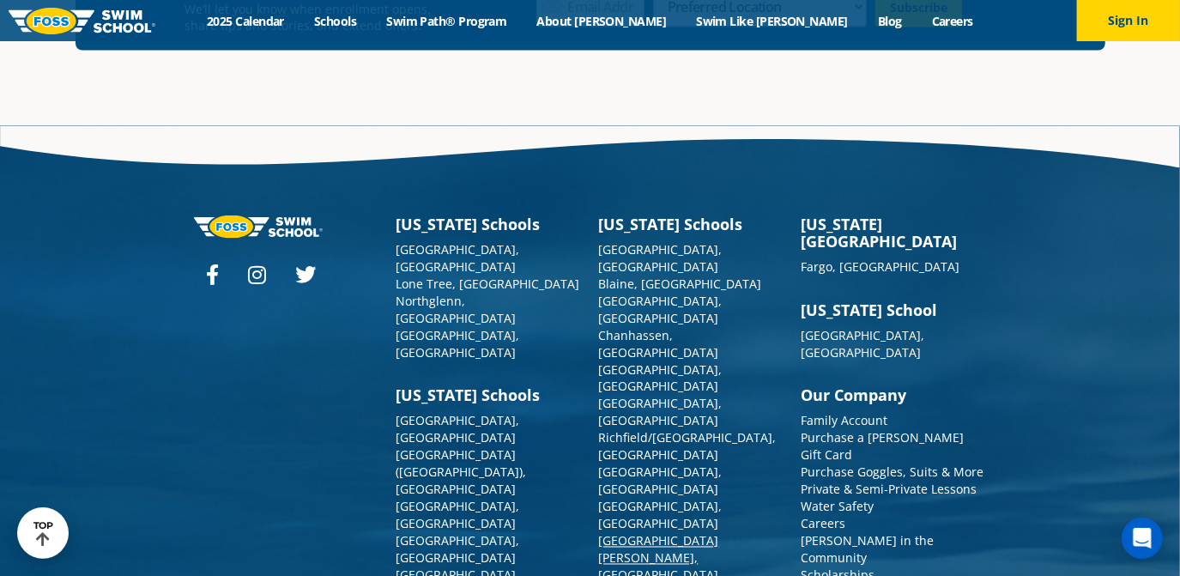
click at [635, 533] on link "[GEOGRAPHIC_DATA][PERSON_NAME], [GEOGRAPHIC_DATA]" at bounding box center [659, 558] width 120 height 51
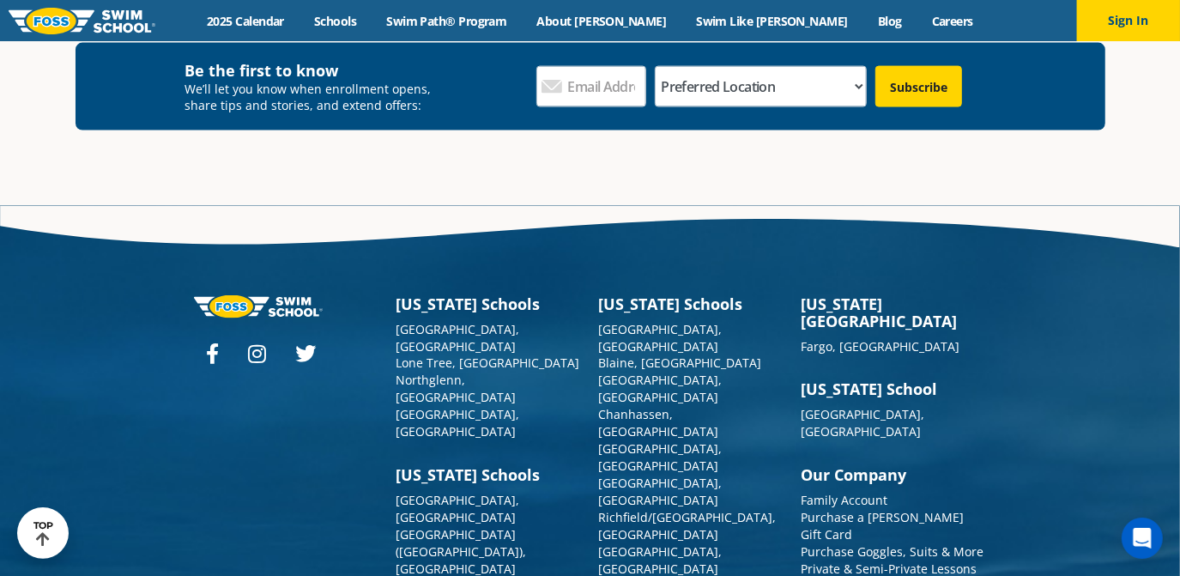
scroll to position [6174, 0]
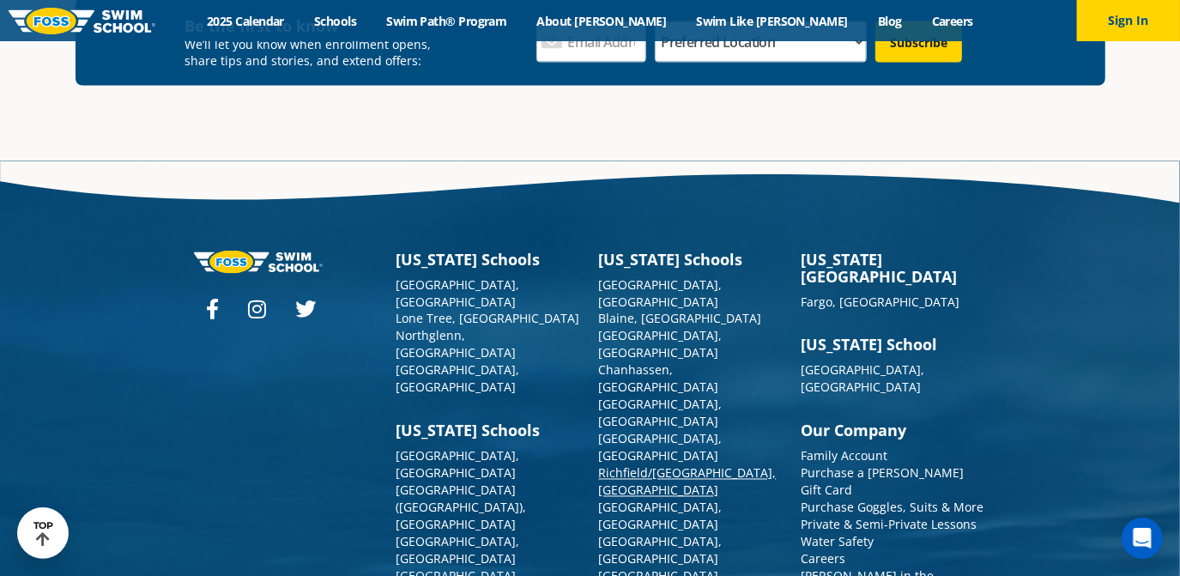
click at [663, 465] on link "Richfield/[GEOGRAPHIC_DATA], [GEOGRAPHIC_DATA]" at bounding box center [688, 481] width 178 height 33
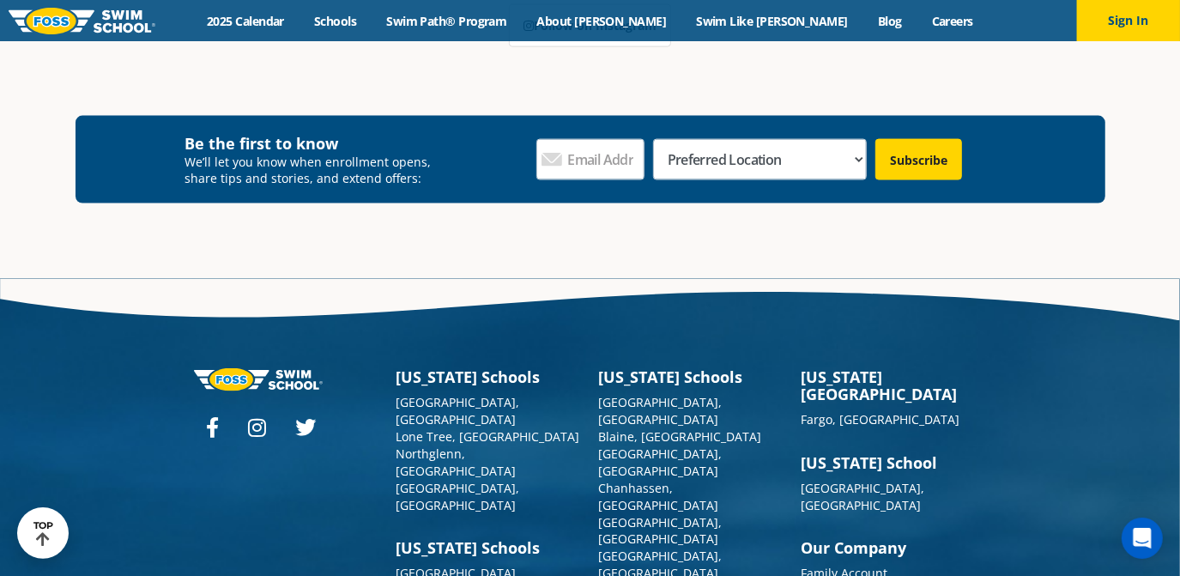
scroll to position [6129, 0]
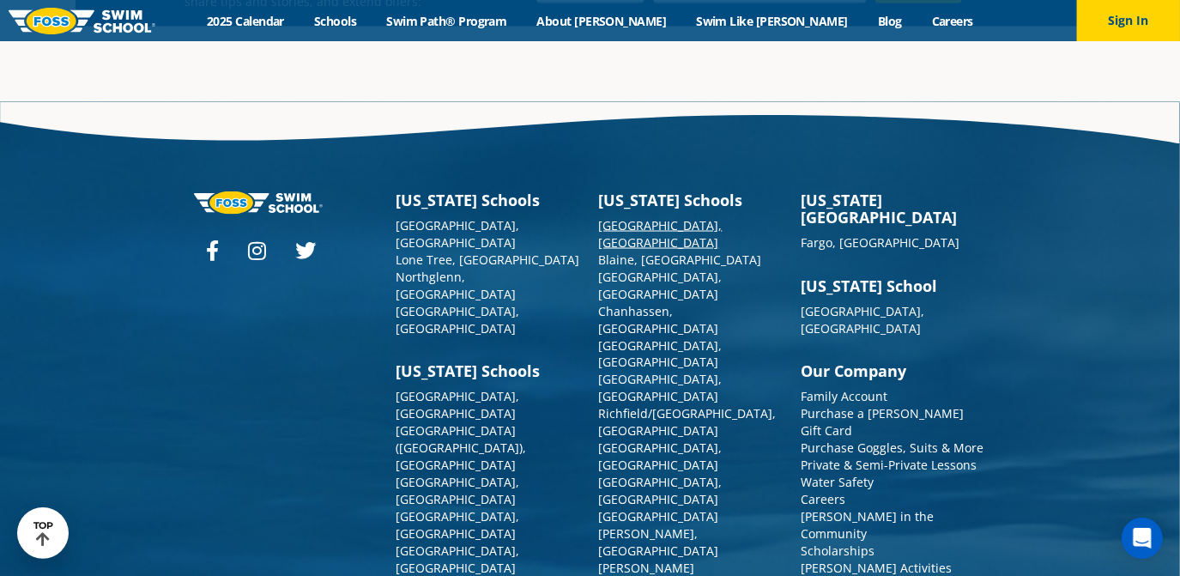
click at [625, 217] on link "[GEOGRAPHIC_DATA], [GEOGRAPHIC_DATA]" at bounding box center [661, 233] width 124 height 33
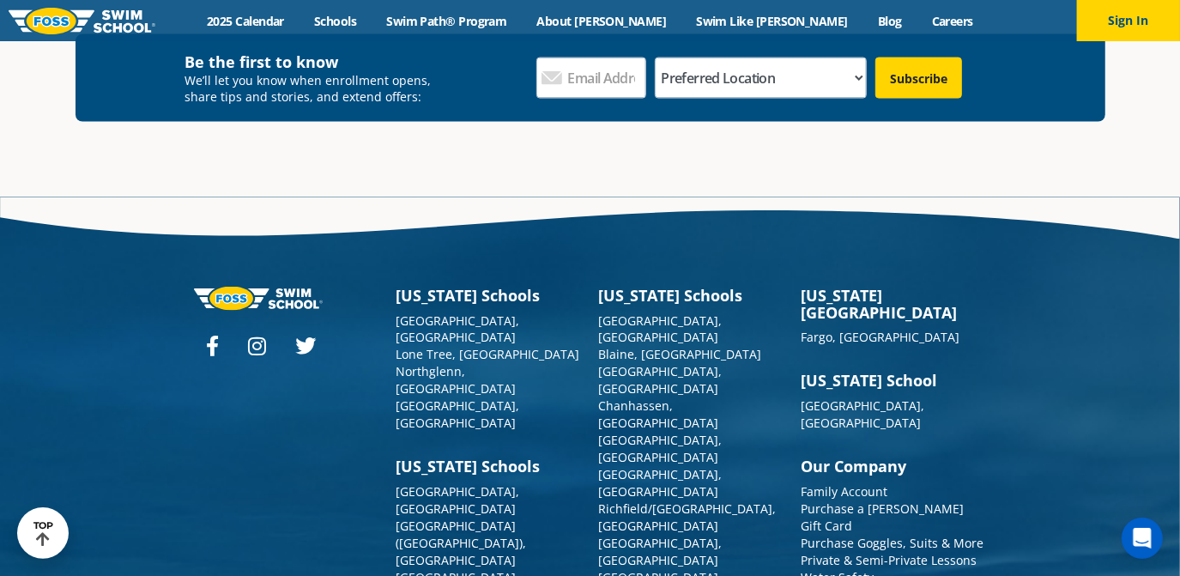
scroll to position [6253, 0]
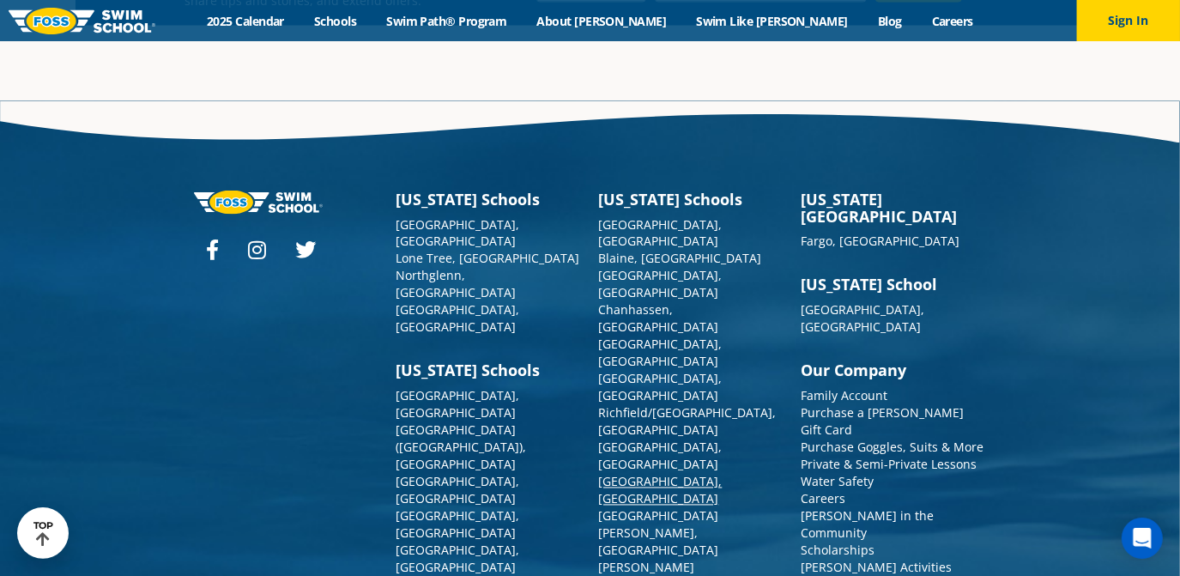
click at [641, 474] on link "[GEOGRAPHIC_DATA], [GEOGRAPHIC_DATA]" at bounding box center [661, 490] width 124 height 33
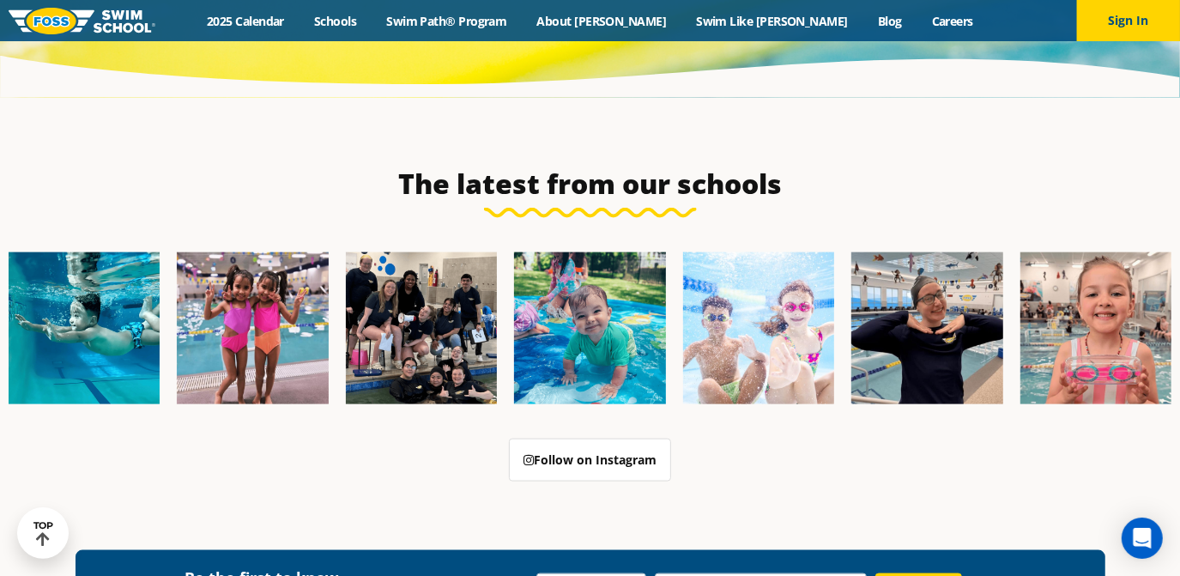
scroll to position [6198, 0]
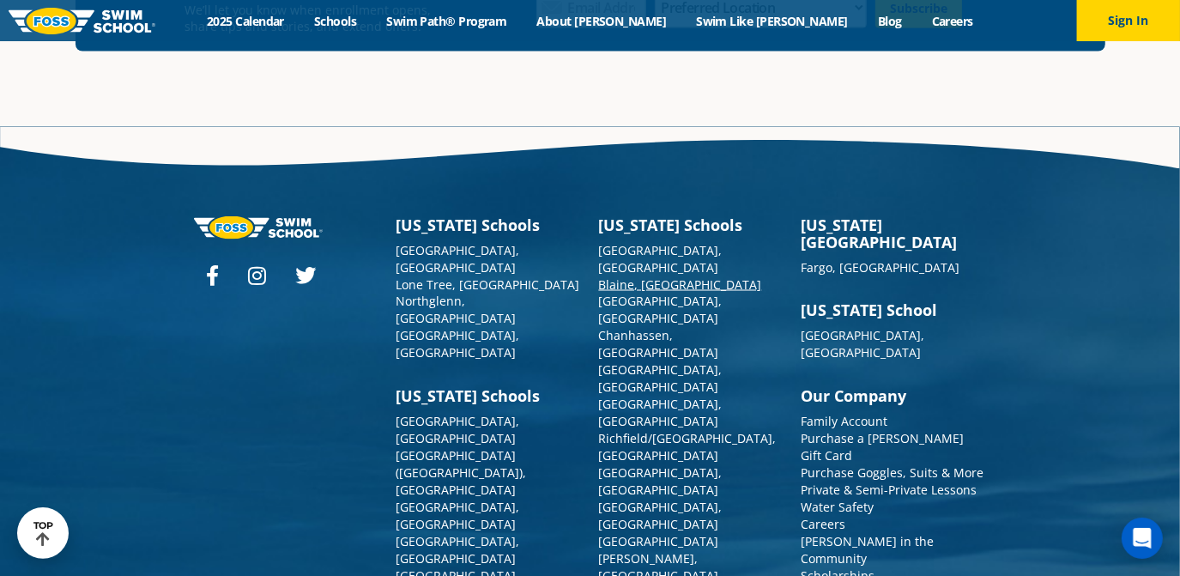
click at [621, 276] on link "Blaine, [GEOGRAPHIC_DATA]" at bounding box center [680, 284] width 163 height 16
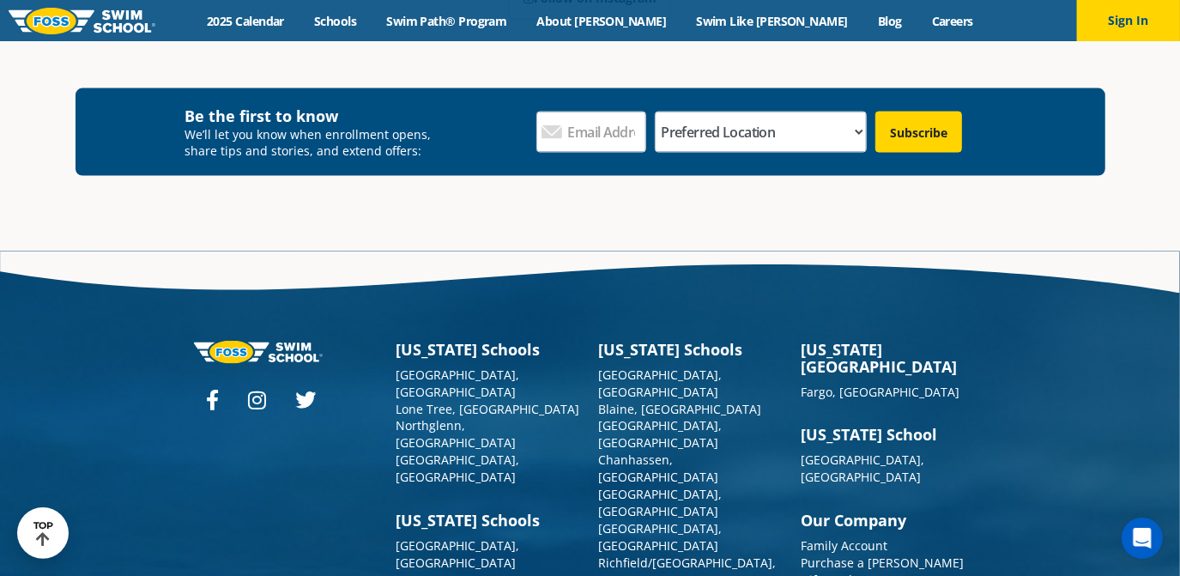
scroll to position [6222, 0]
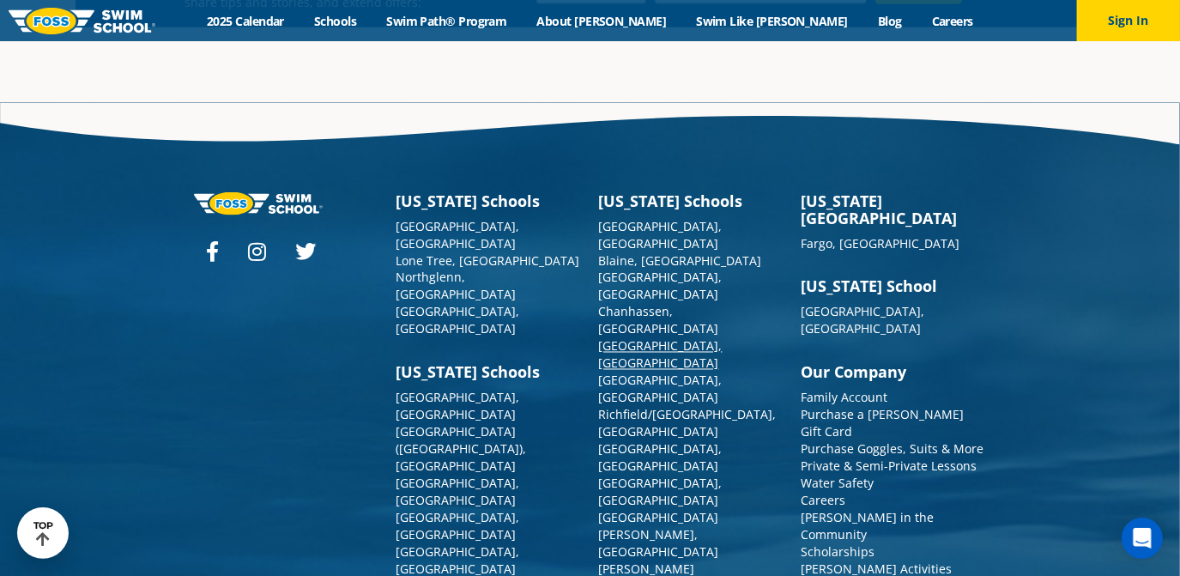
click at [629, 338] on link "[GEOGRAPHIC_DATA], [GEOGRAPHIC_DATA]" at bounding box center [661, 354] width 124 height 33
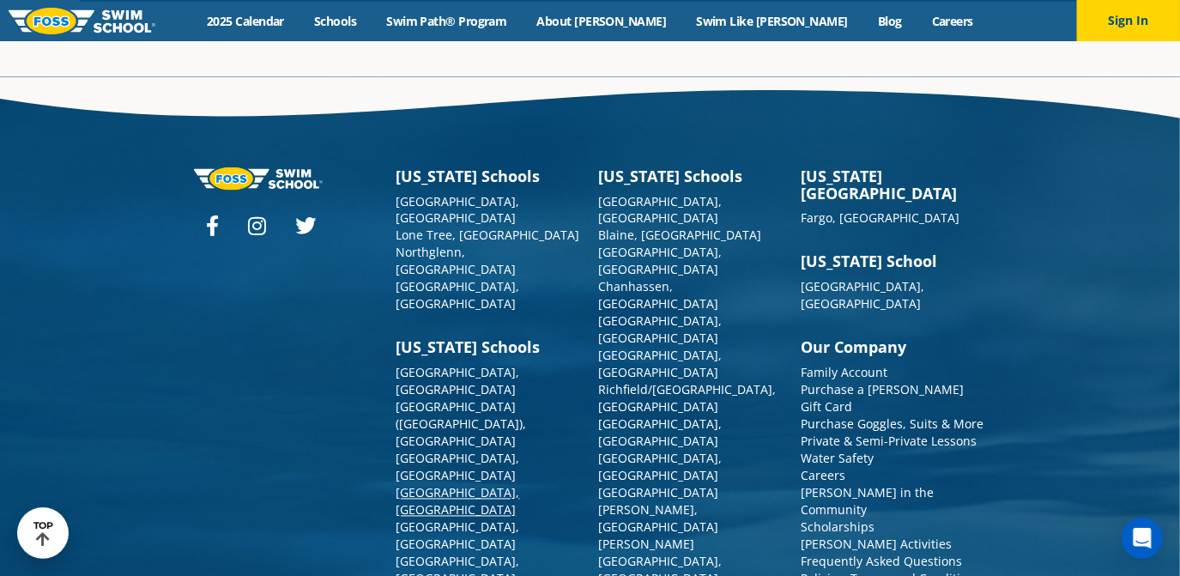
scroll to position [6261, 0]
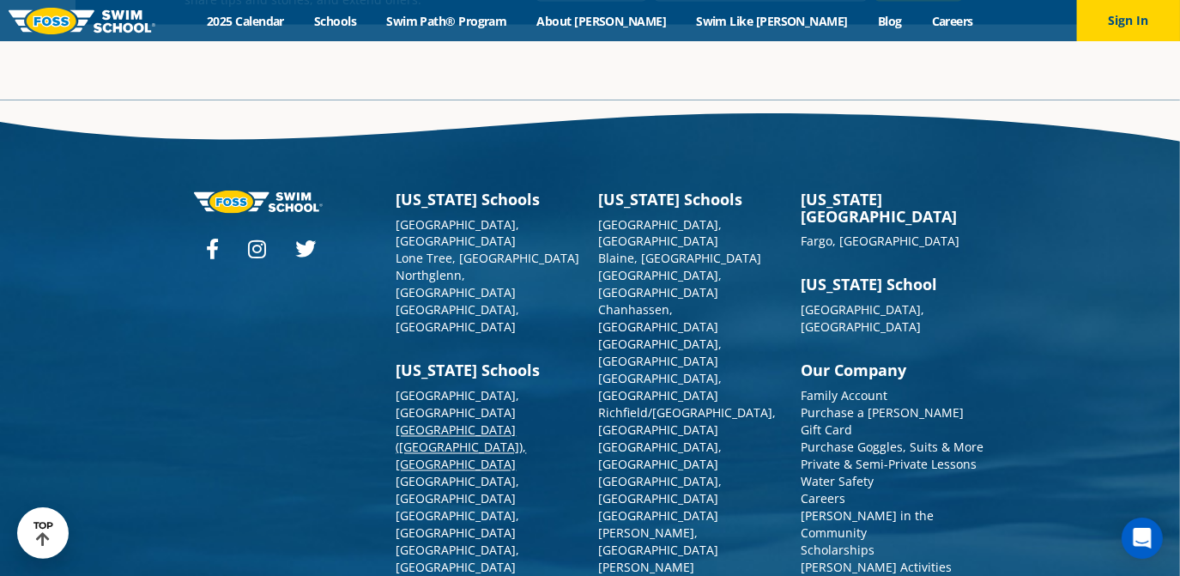
click at [435, 422] on link "[GEOGRAPHIC_DATA] ([GEOGRAPHIC_DATA]), [GEOGRAPHIC_DATA]" at bounding box center [461, 447] width 130 height 51
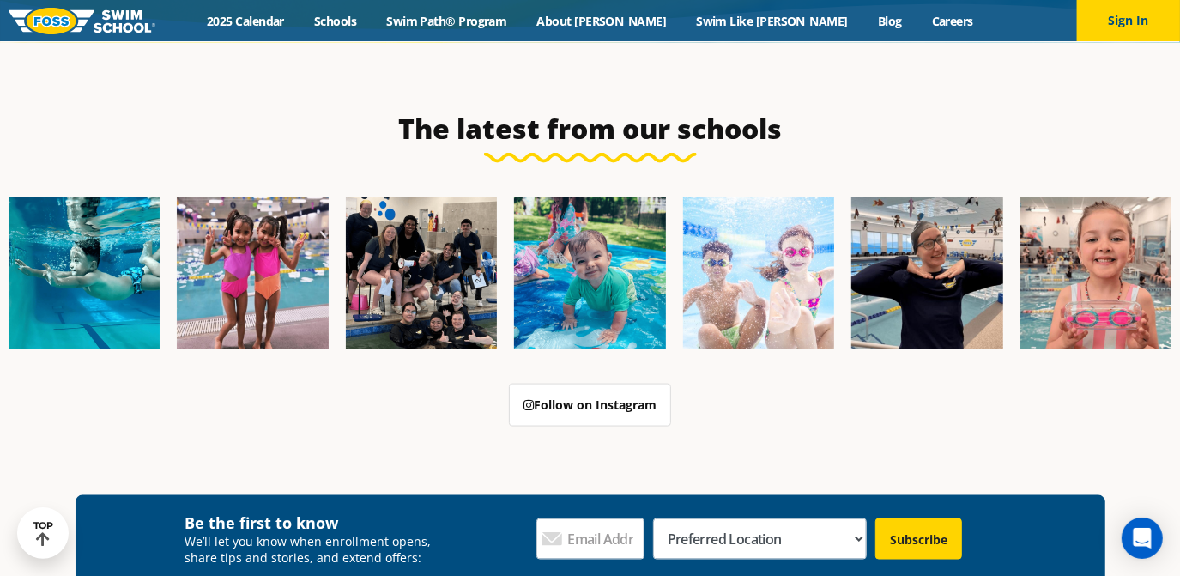
scroll to position [6265, 0]
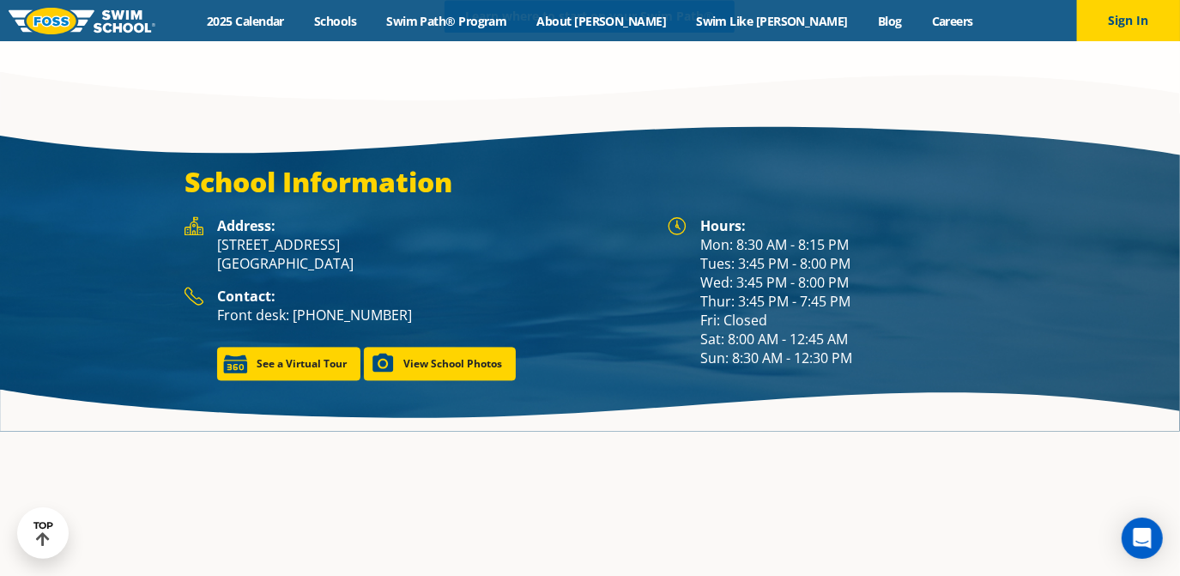
scroll to position [2221, 0]
